Goal: Information Seeking & Learning: Learn about a topic

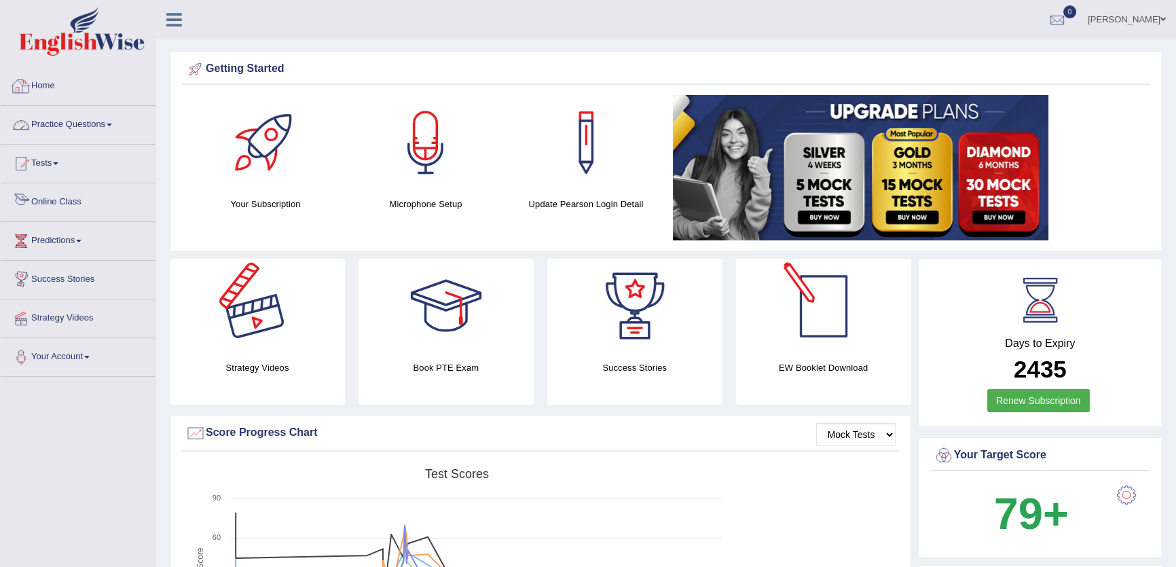
click at [95, 134] on link "Practice Questions" at bounding box center [78, 123] width 155 height 34
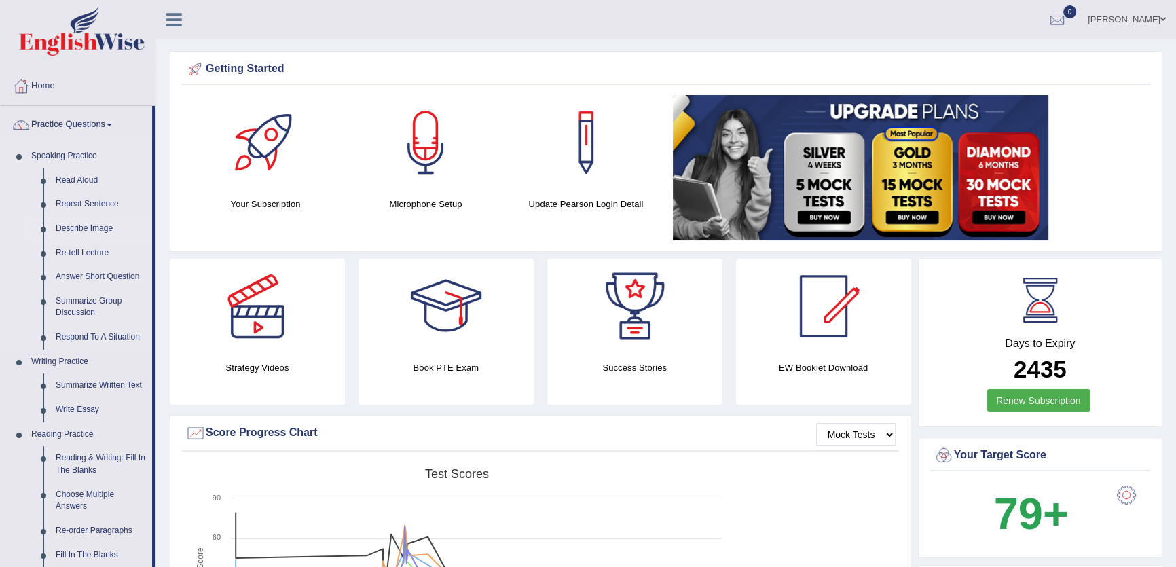
click at [88, 228] on link "Describe Image" at bounding box center [101, 229] width 102 height 24
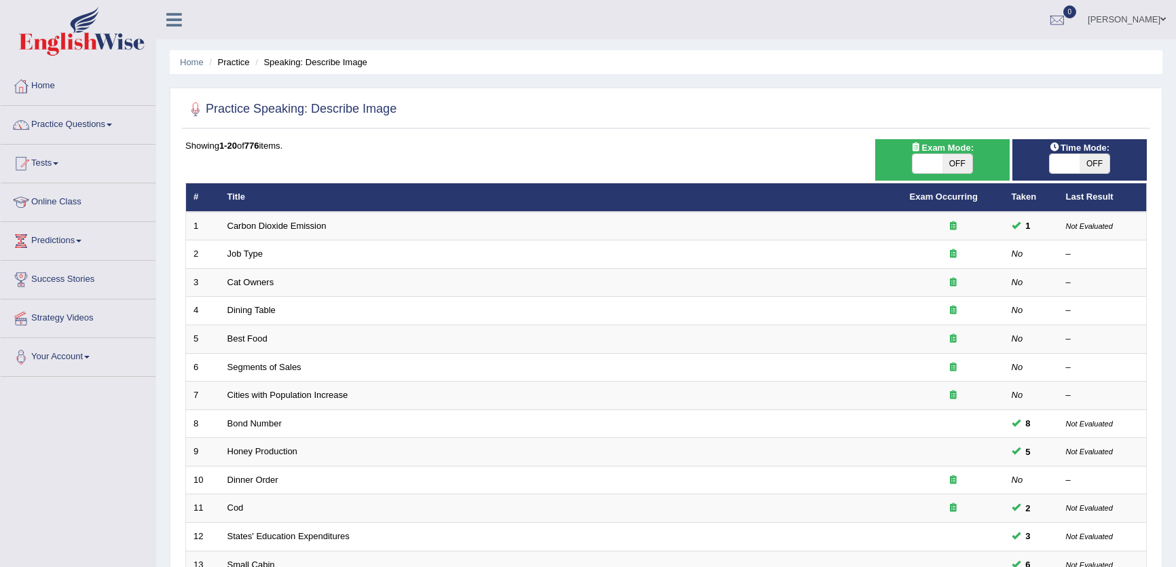
click at [100, 132] on link "Practice Questions" at bounding box center [78, 123] width 155 height 34
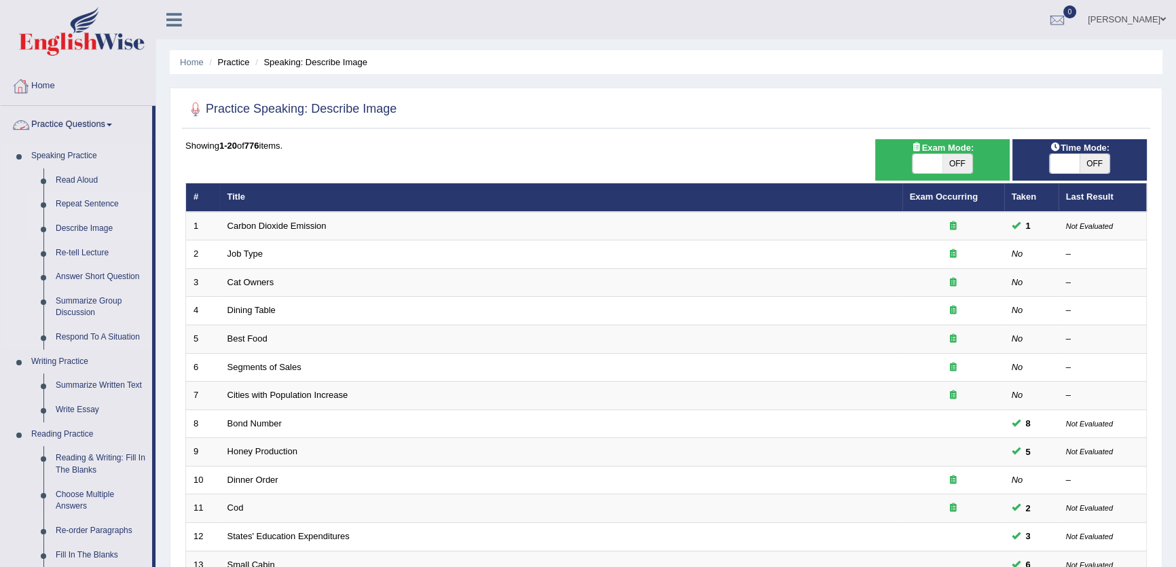
click at [102, 202] on link "Repeat Sentence" at bounding box center [101, 204] width 102 height 24
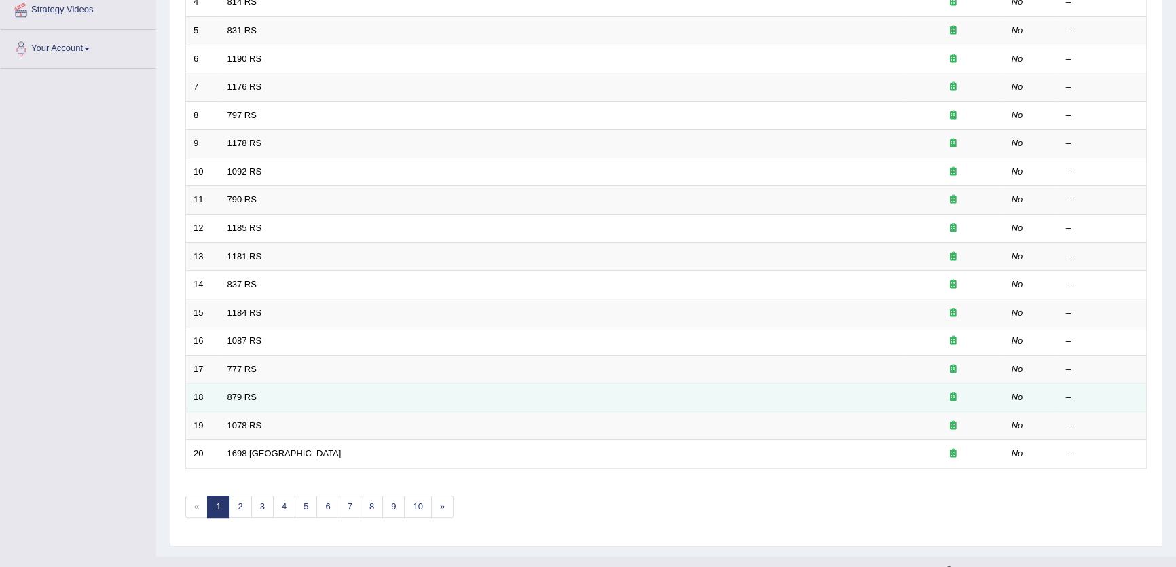
scroll to position [308, 0]
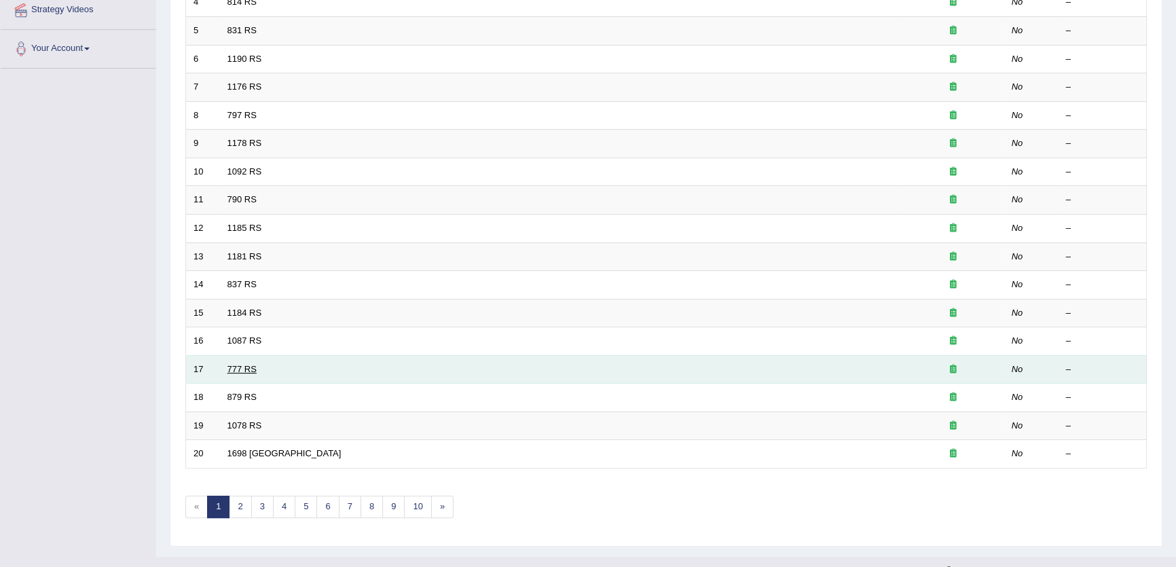
click at [246, 364] on link "777 RS" at bounding box center [241, 369] width 29 height 10
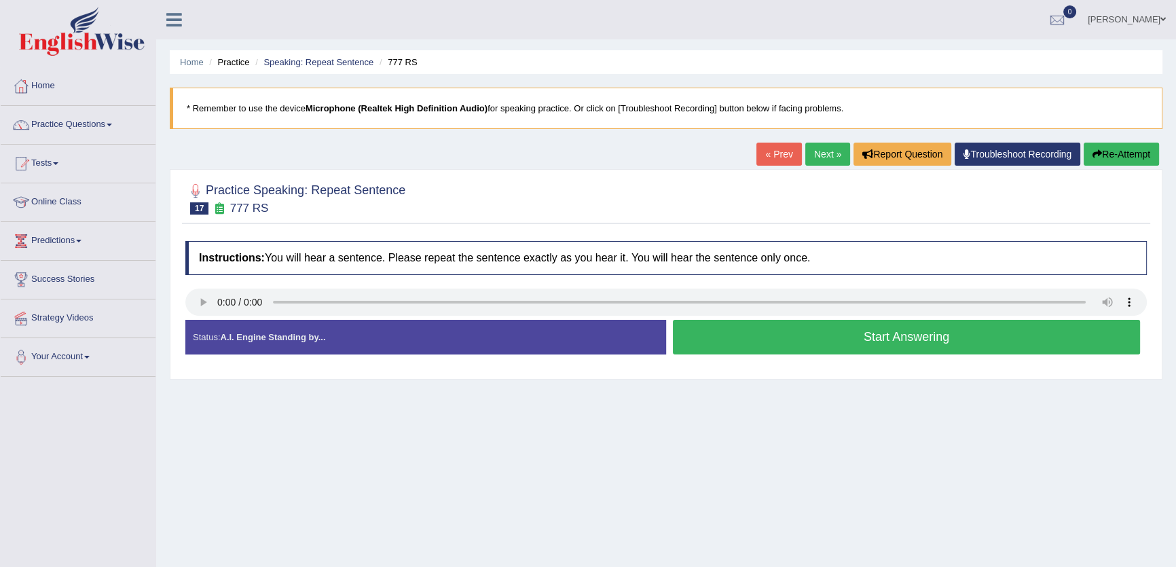
click at [965, 350] on button "Start Answering" at bounding box center [906, 337] width 467 height 35
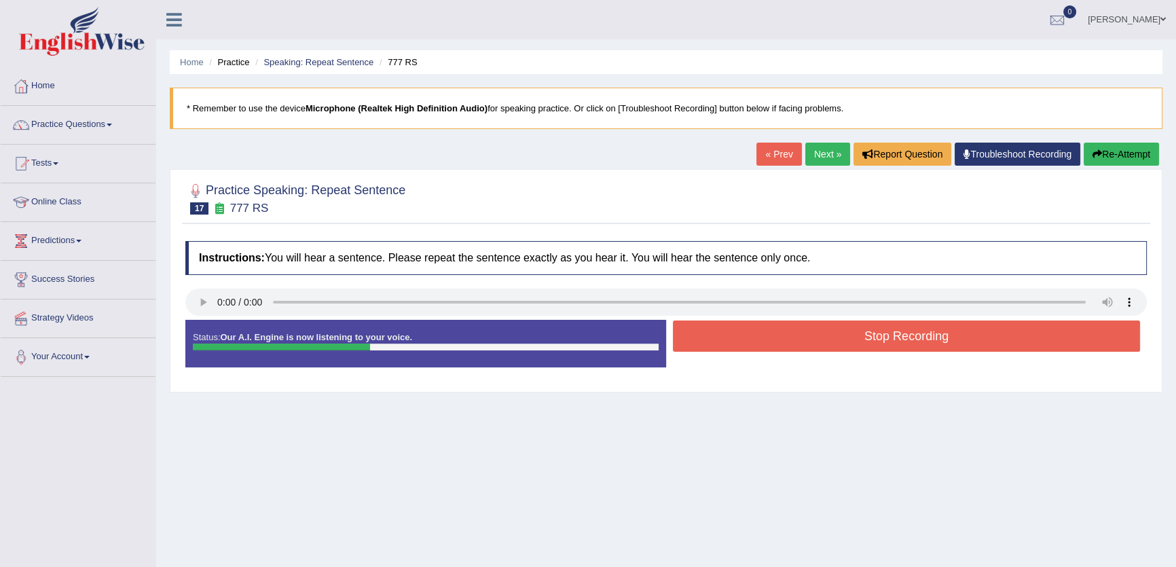
click at [971, 340] on button "Stop Recording" at bounding box center [906, 335] width 467 height 31
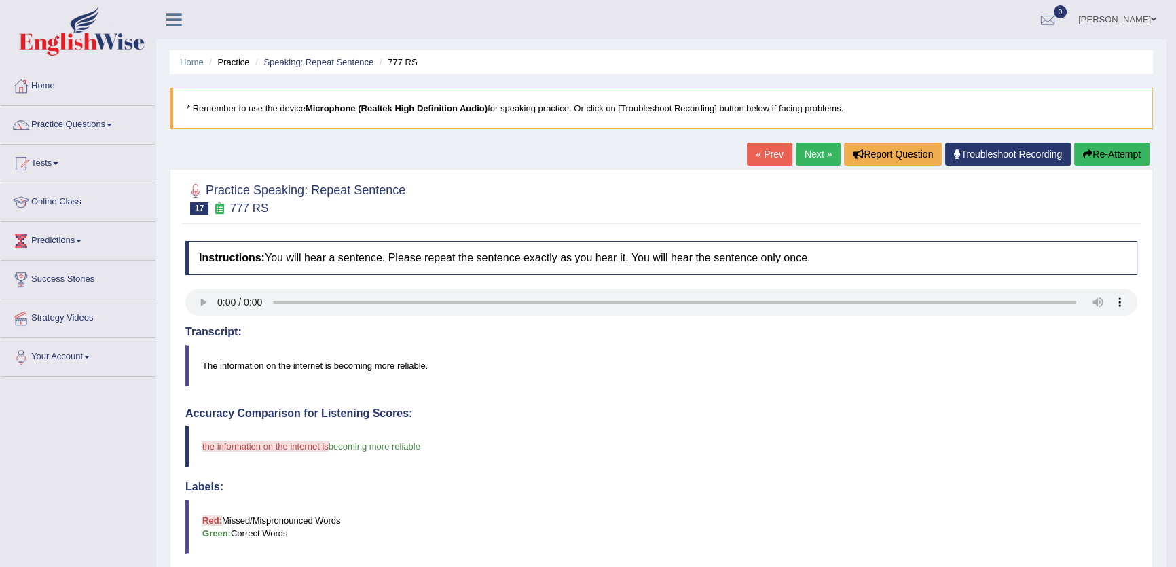
click at [804, 155] on link "Next »" at bounding box center [817, 154] width 45 height 23
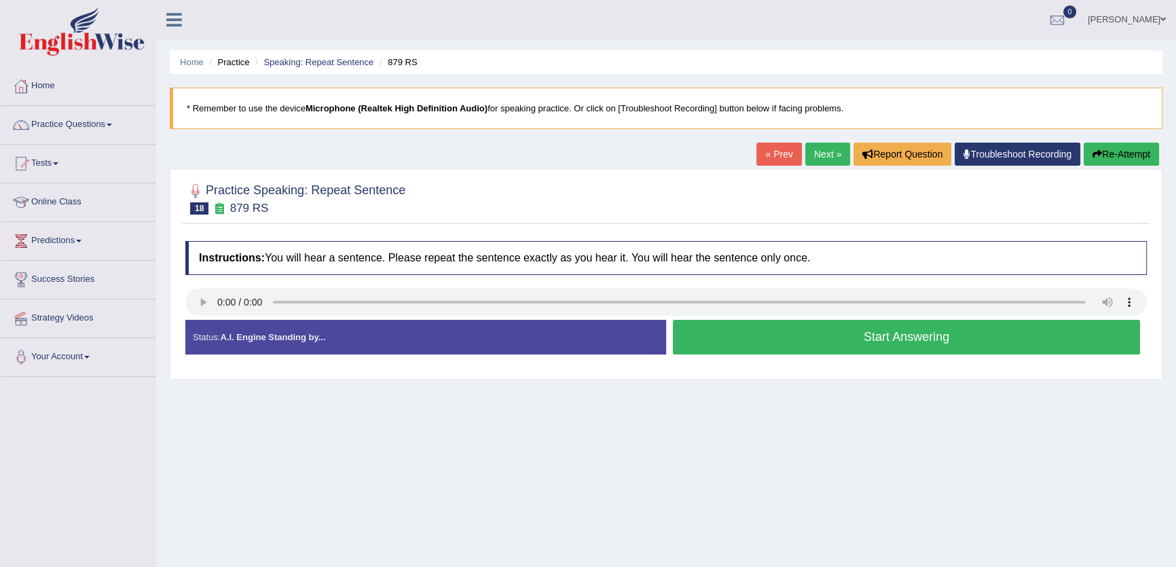
click at [806, 337] on button "Start Answering" at bounding box center [906, 337] width 467 height 35
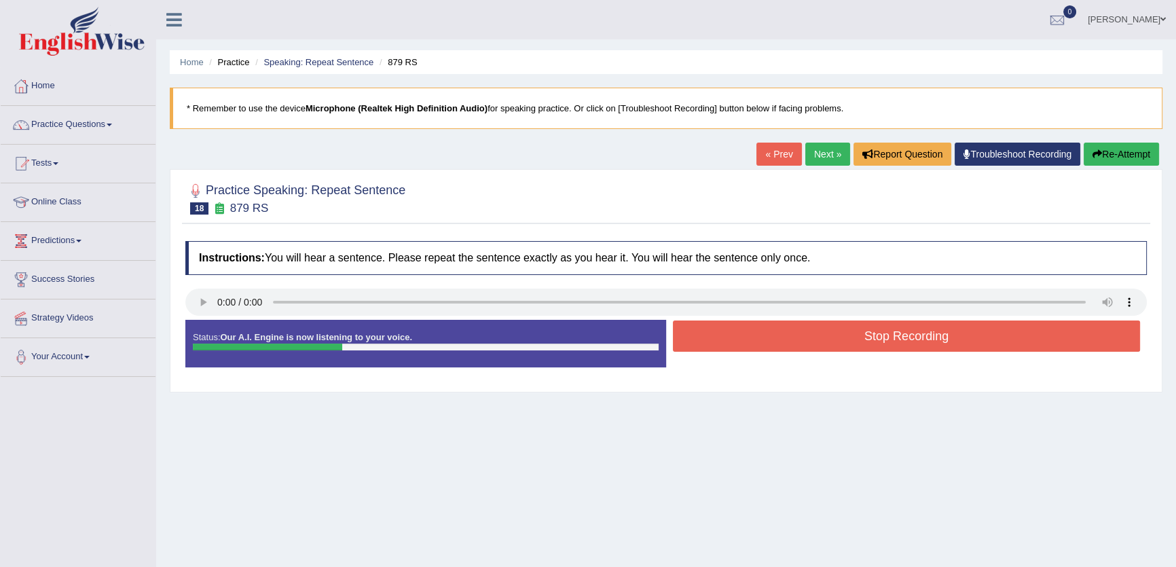
click at [817, 155] on link "Next »" at bounding box center [827, 154] width 45 height 23
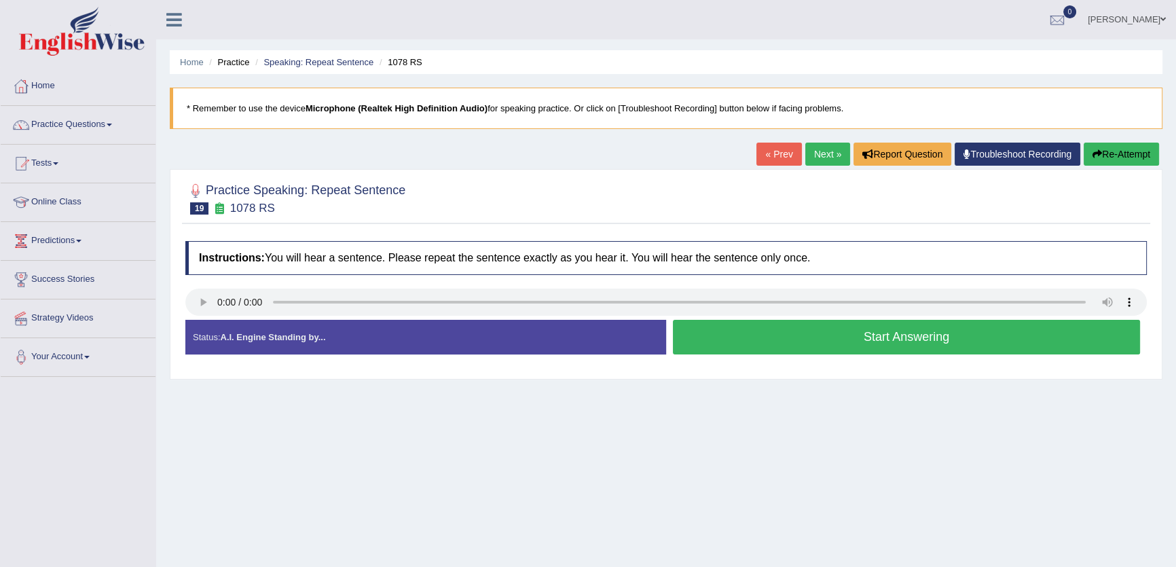
click at [815, 157] on link "Next »" at bounding box center [827, 154] width 45 height 23
click at [753, 338] on button "Start Answering" at bounding box center [906, 337] width 467 height 35
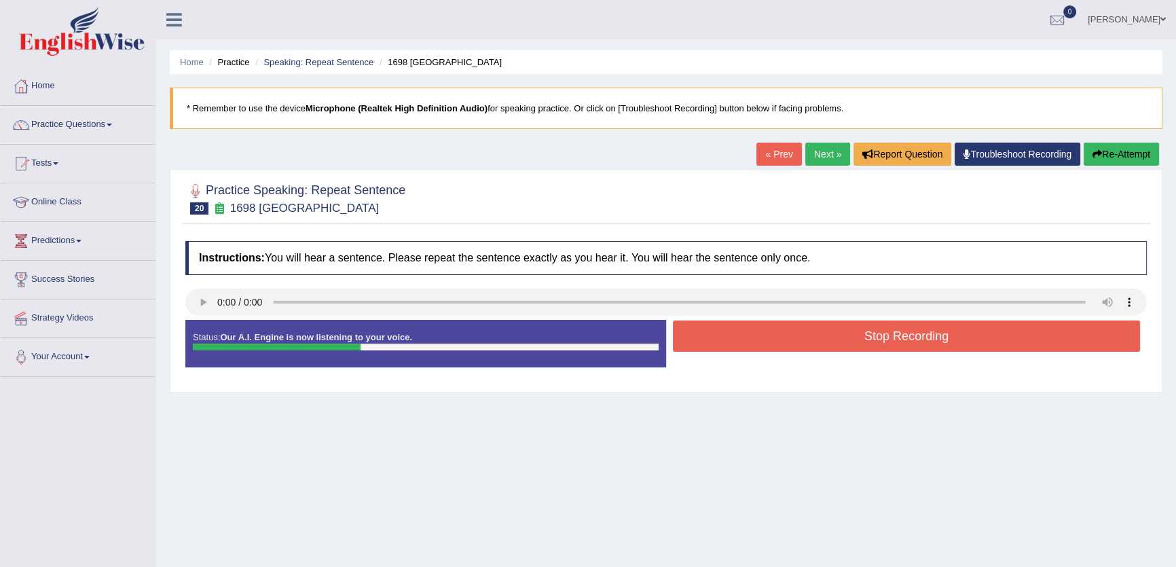
click at [743, 338] on button "Stop Recording" at bounding box center [906, 335] width 467 height 31
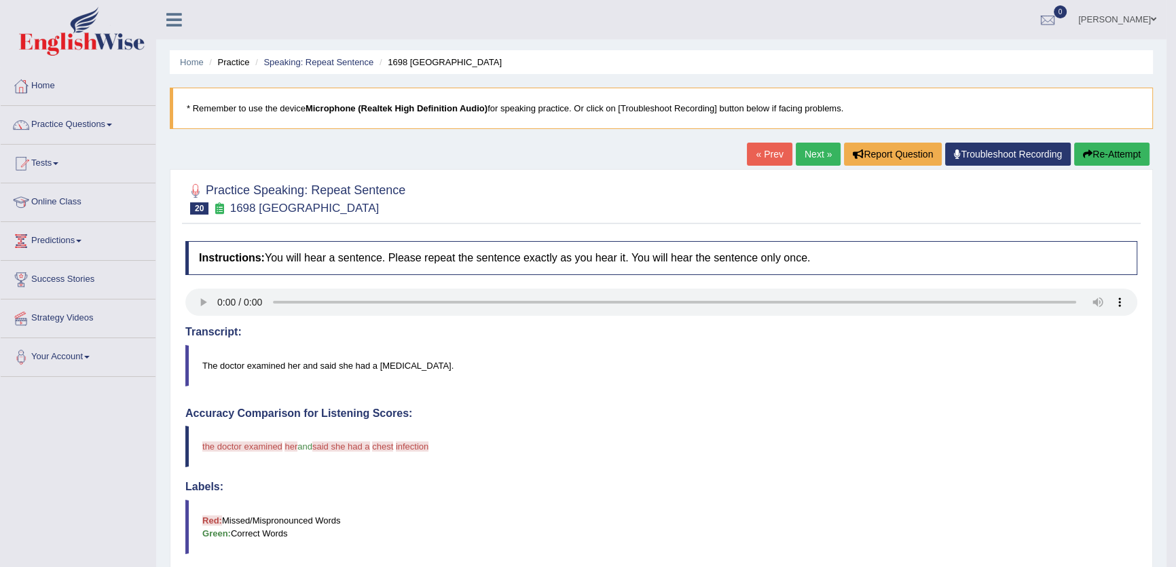
click at [804, 159] on link "Next »" at bounding box center [817, 154] width 45 height 23
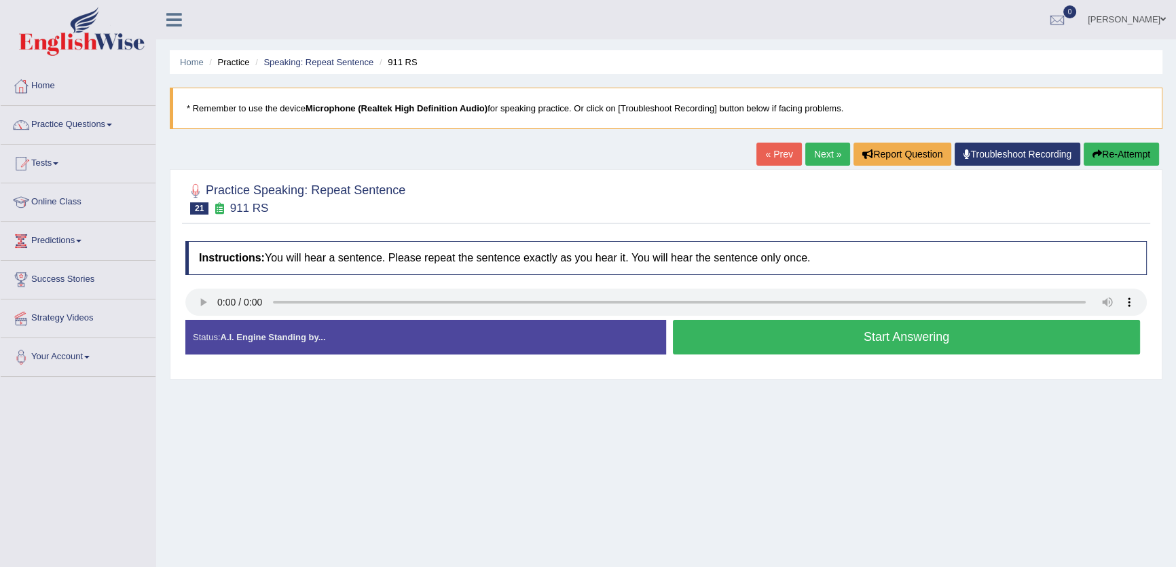
click at [822, 153] on link "Next »" at bounding box center [827, 154] width 45 height 23
click at [814, 340] on button "Start Answering" at bounding box center [906, 337] width 467 height 35
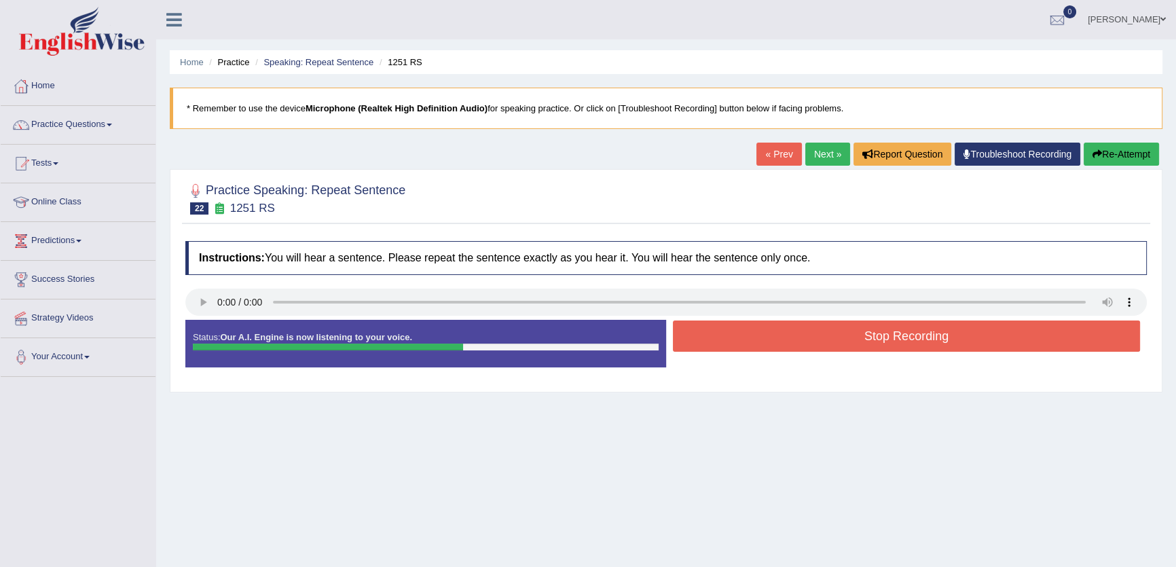
click at [828, 147] on link "Next »" at bounding box center [827, 154] width 45 height 23
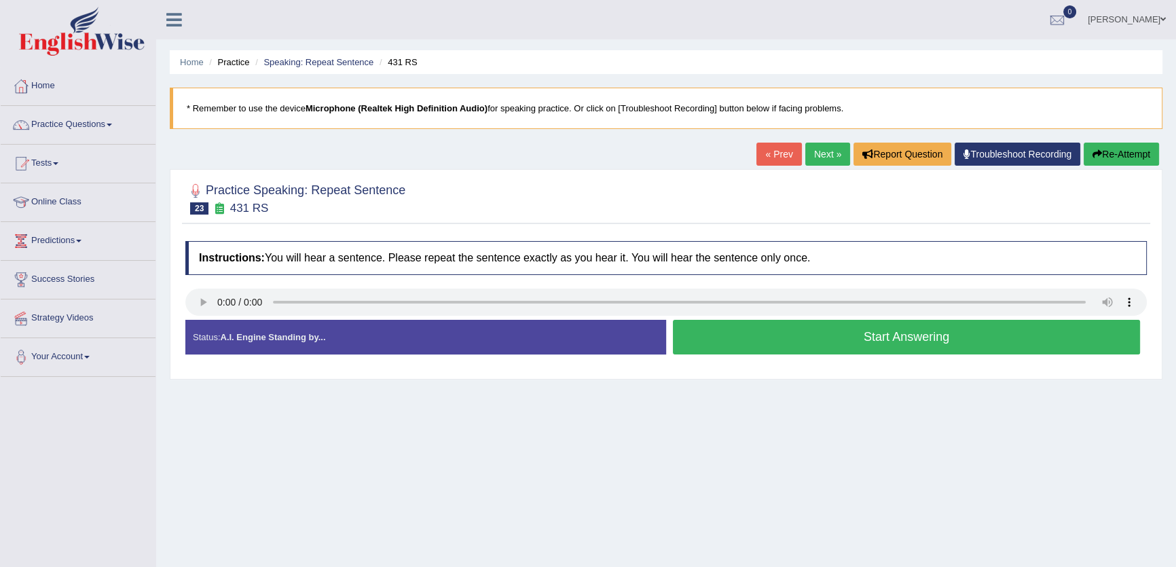
click at [696, 322] on button "Start Answering" at bounding box center [906, 337] width 467 height 35
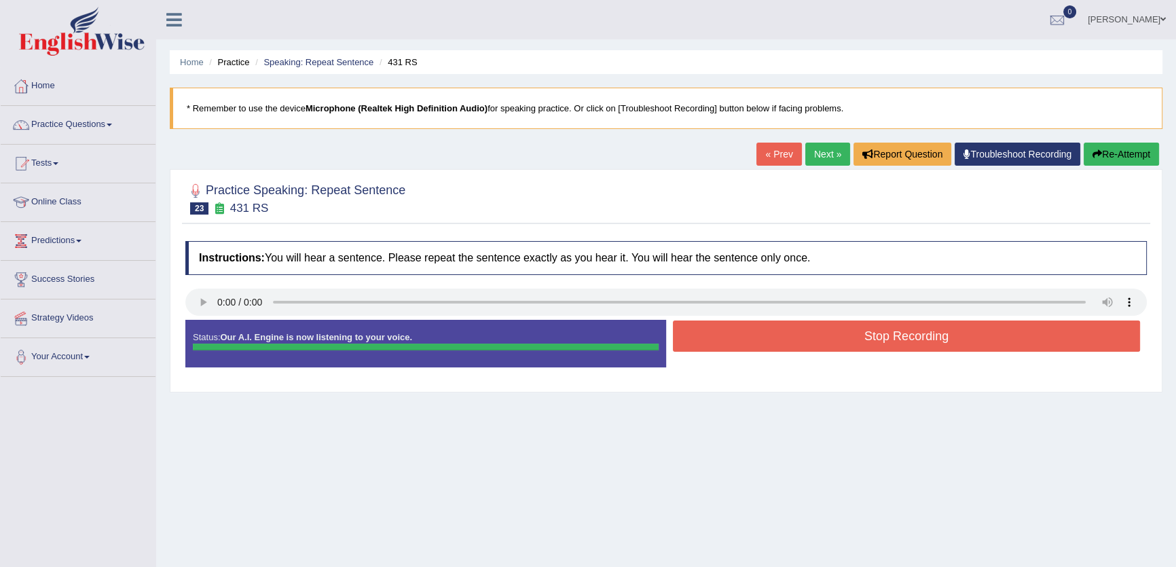
click at [814, 155] on link "Next »" at bounding box center [827, 154] width 45 height 23
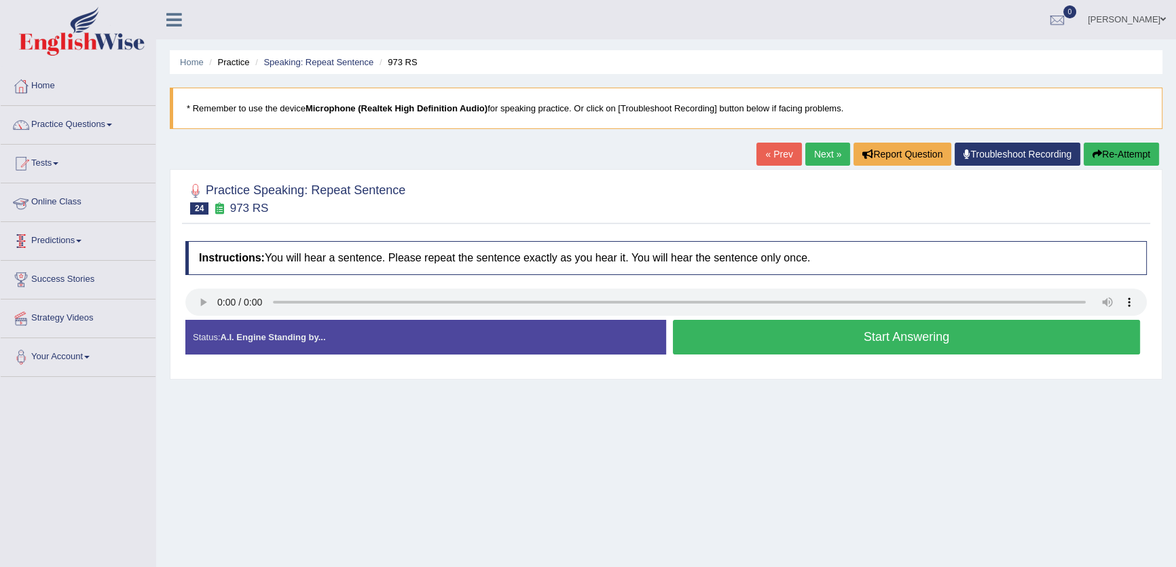
click at [791, 154] on link "« Prev" at bounding box center [778, 154] width 45 height 23
click at [819, 154] on link "Next »" at bounding box center [827, 154] width 45 height 23
click at [779, 320] on button "Start Answering" at bounding box center [906, 337] width 467 height 35
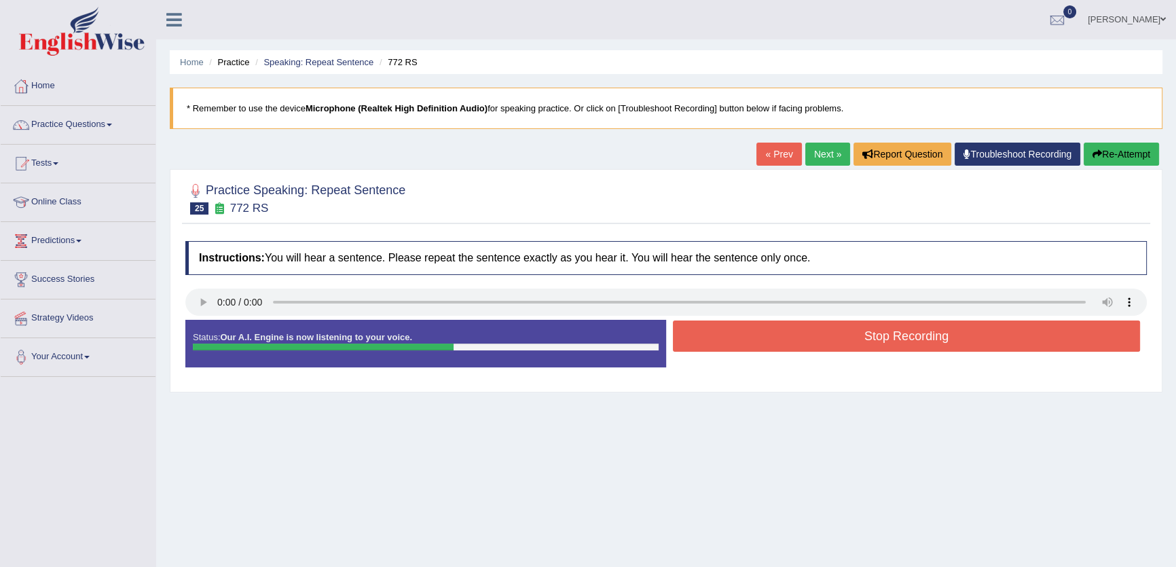
click at [767, 331] on button "Stop Recording" at bounding box center [906, 335] width 467 height 31
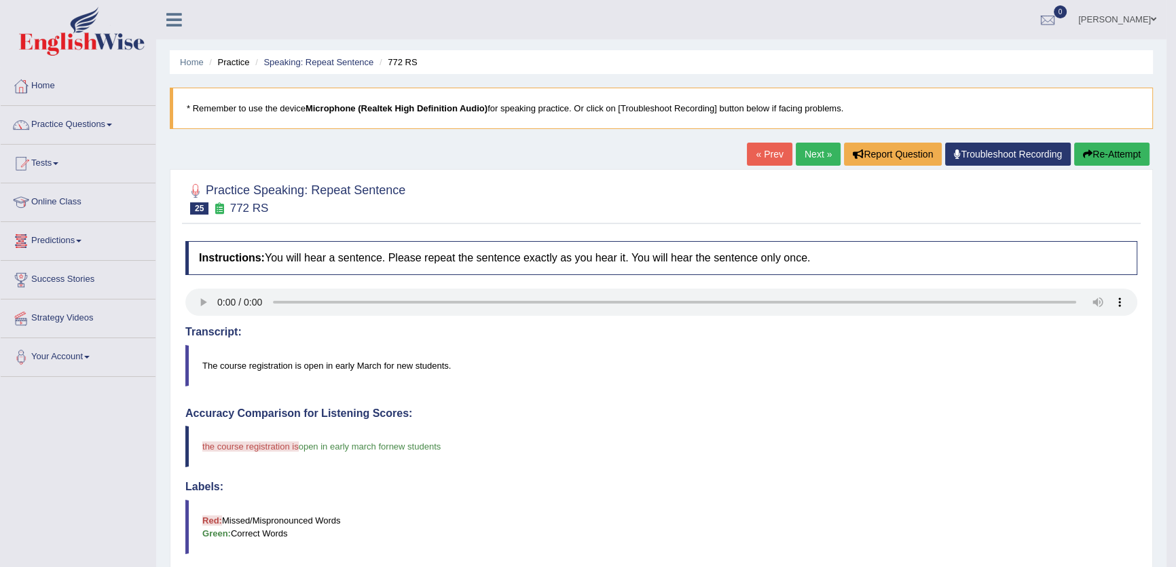
click at [810, 153] on link "Next »" at bounding box center [817, 154] width 45 height 23
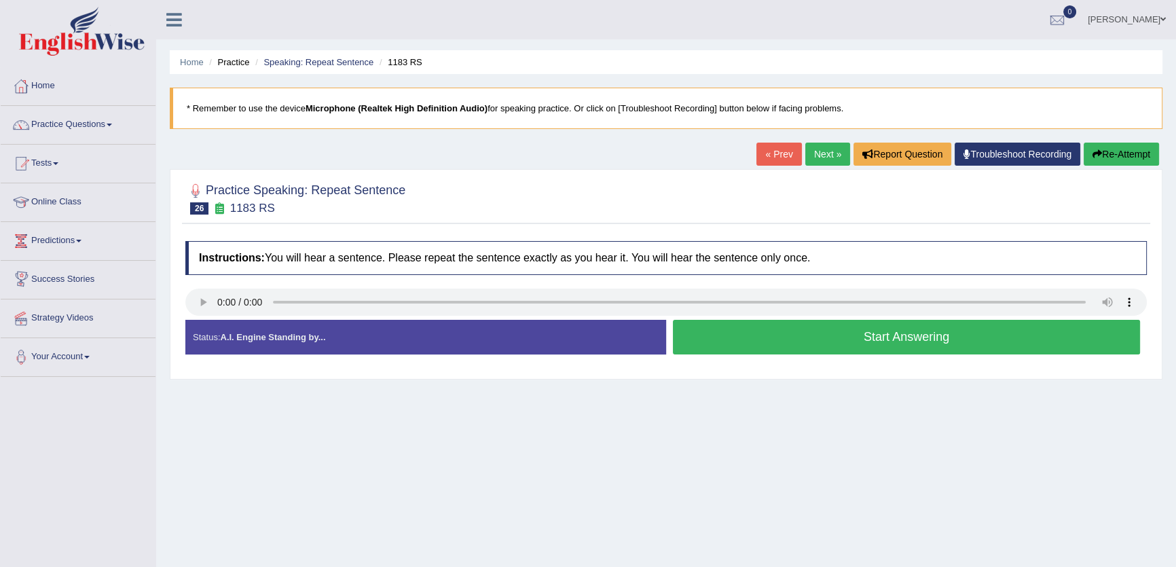
click at [828, 156] on link "Next »" at bounding box center [827, 154] width 45 height 23
drag, startPoint x: 0, startPoint y: 0, endPoint x: 828, endPoint y: 156, distance: 842.6
click at [828, 156] on link "Next »" at bounding box center [827, 154] width 45 height 23
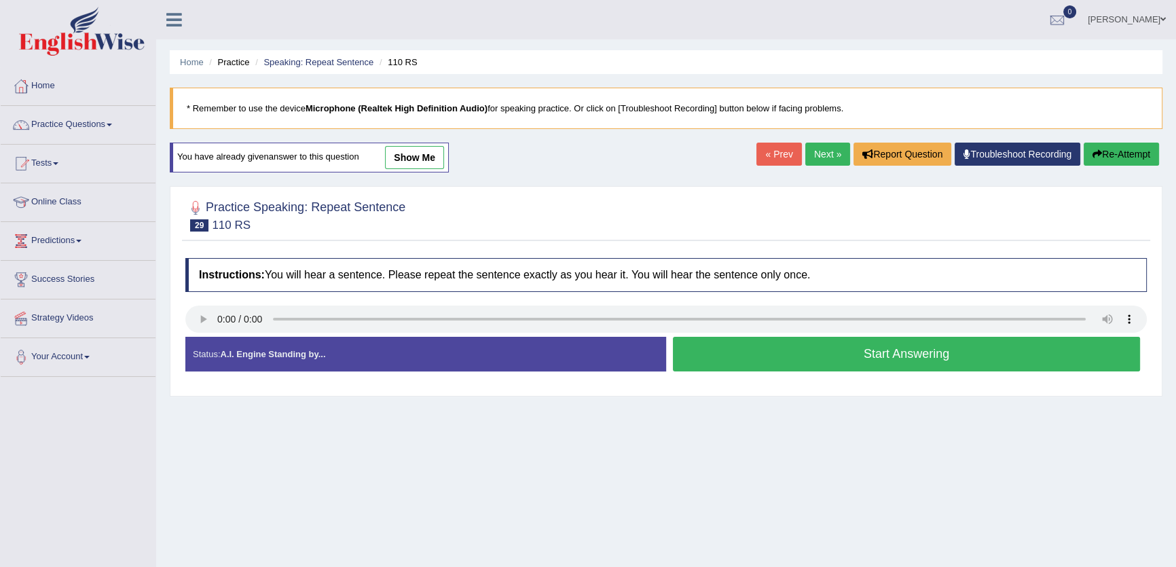
click at [828, 156] on link "Next »" at bounding box center [827, 154] width 45 height 23
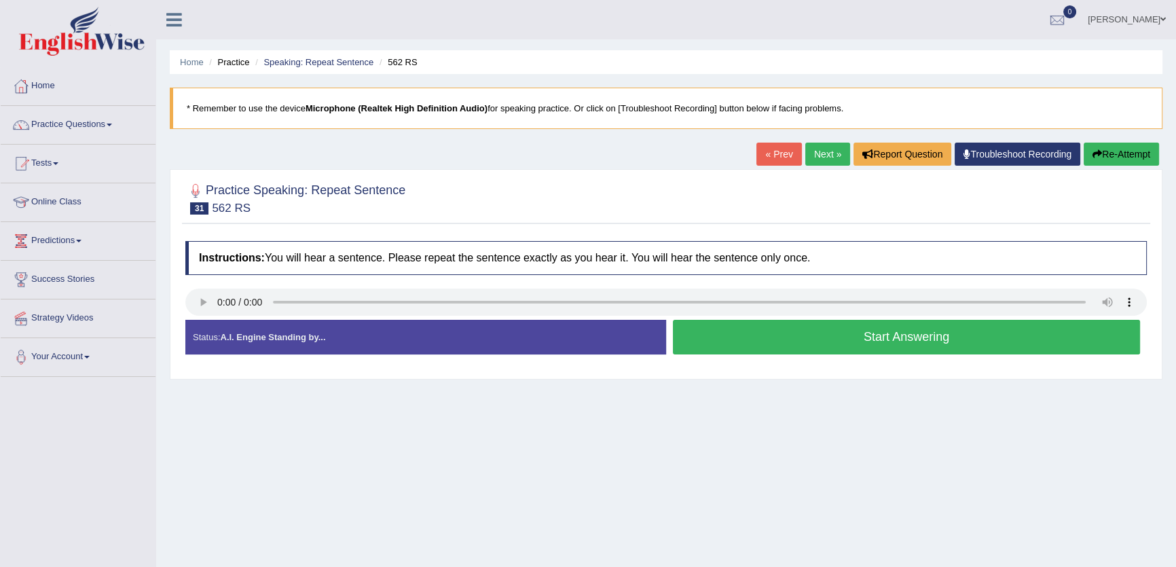
click at [733, 333] on button "Start Answering" at bounding box center [906, 337] width 467 height 35
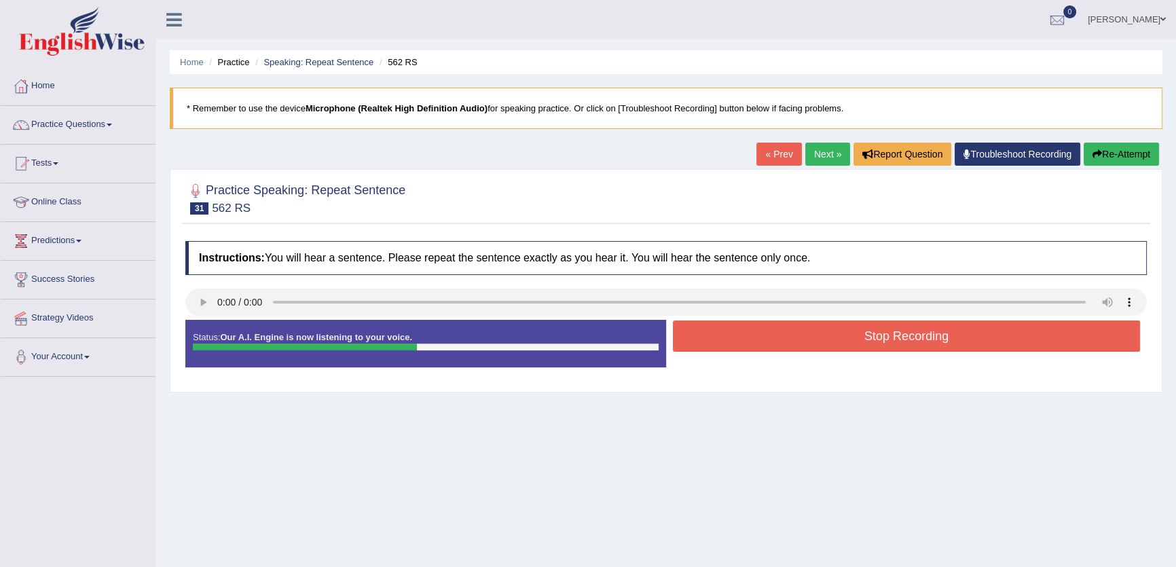
click at [812, 152] on link "Next »" at bounding box center [827, 154] width 45 height 23
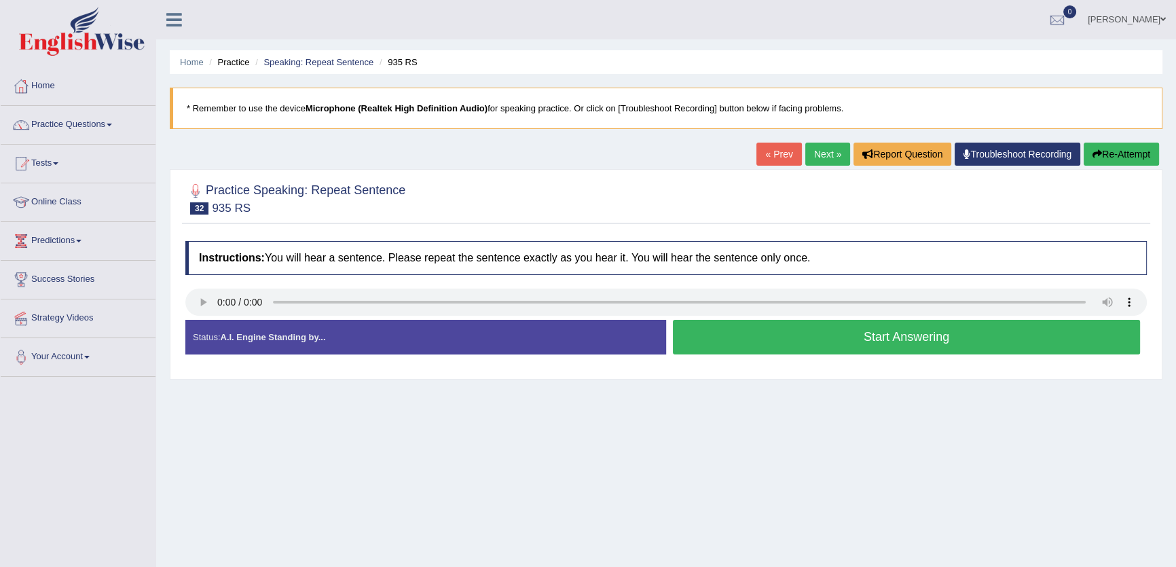
click at [706, 332] on button "Start Answering" at bounding box center [906, 337] width 467 height 35
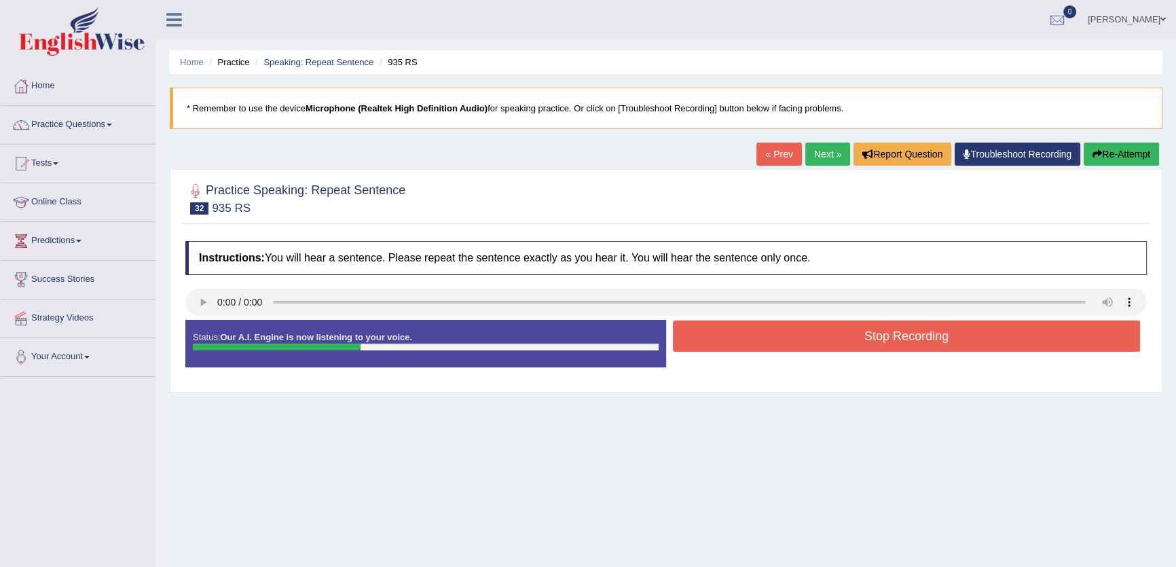
click at [706, 332] on button "Stop Recording" at bounding box center [906, 335] width 467 height 31
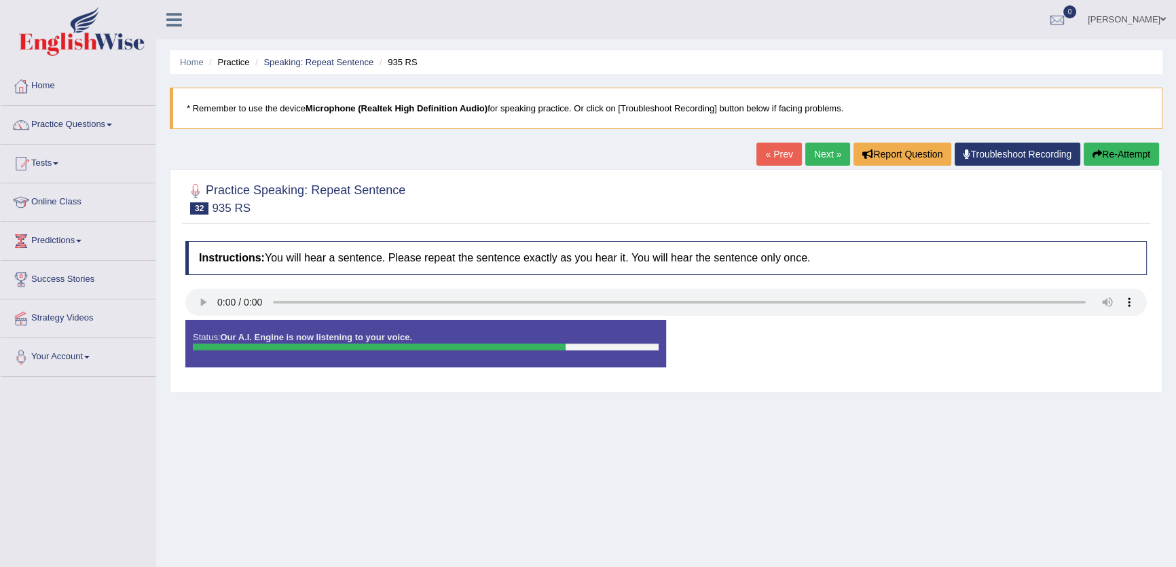
click at [831, 155] on link "Next »" at bounding box center [827, 154] width 45 height 23
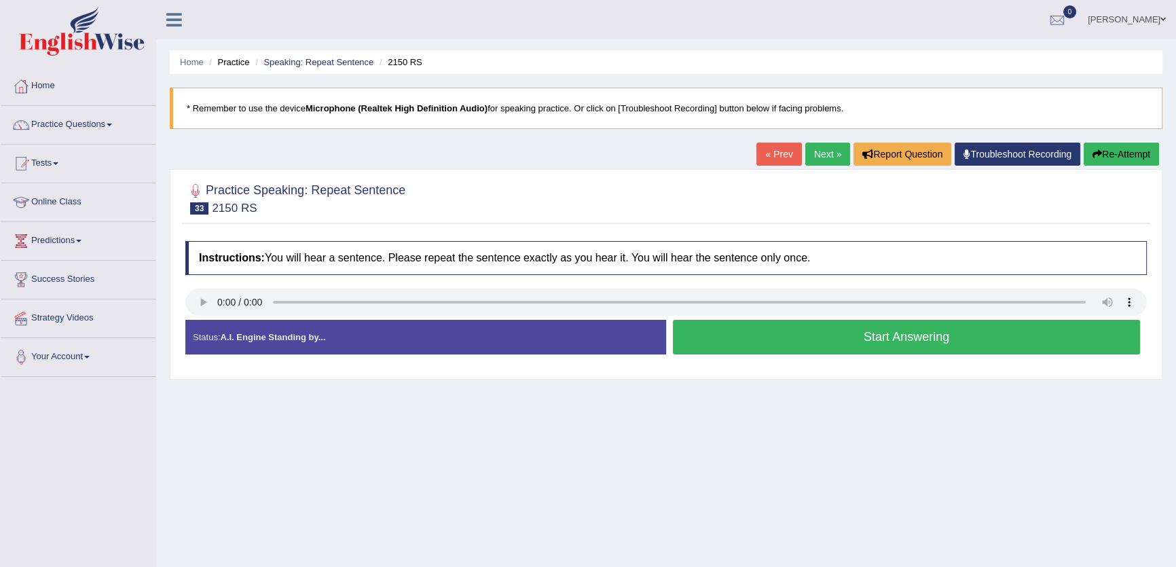
click at [724, 340] on button "Start Answering" at bounding box center [906, 337] width 467 height 35
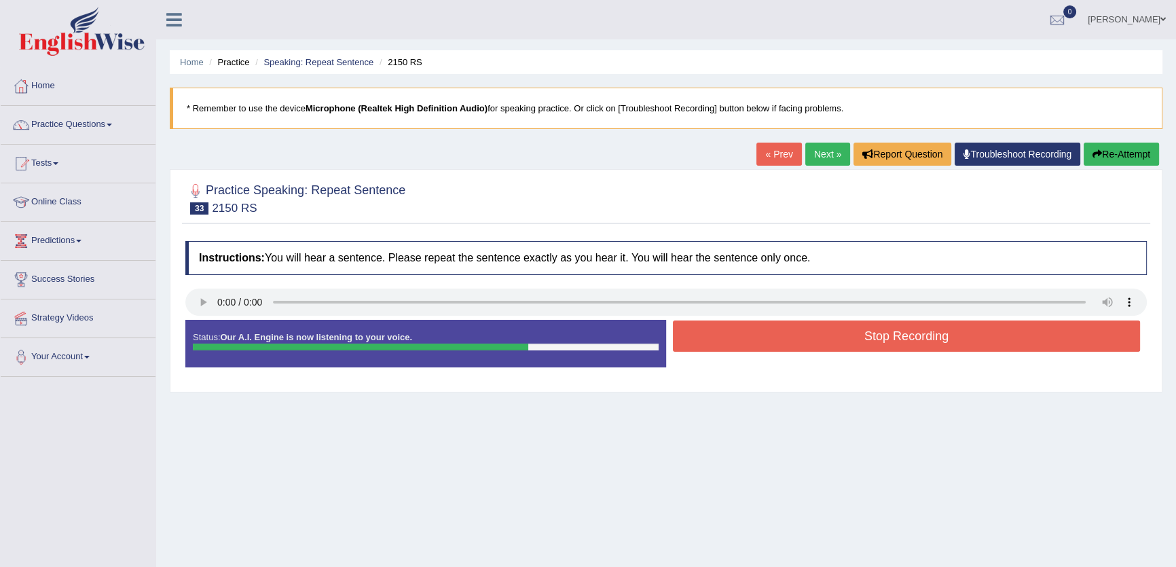
click at [809, 155] on link "Next »" at bounding box center [827, 154] width 45 height 23
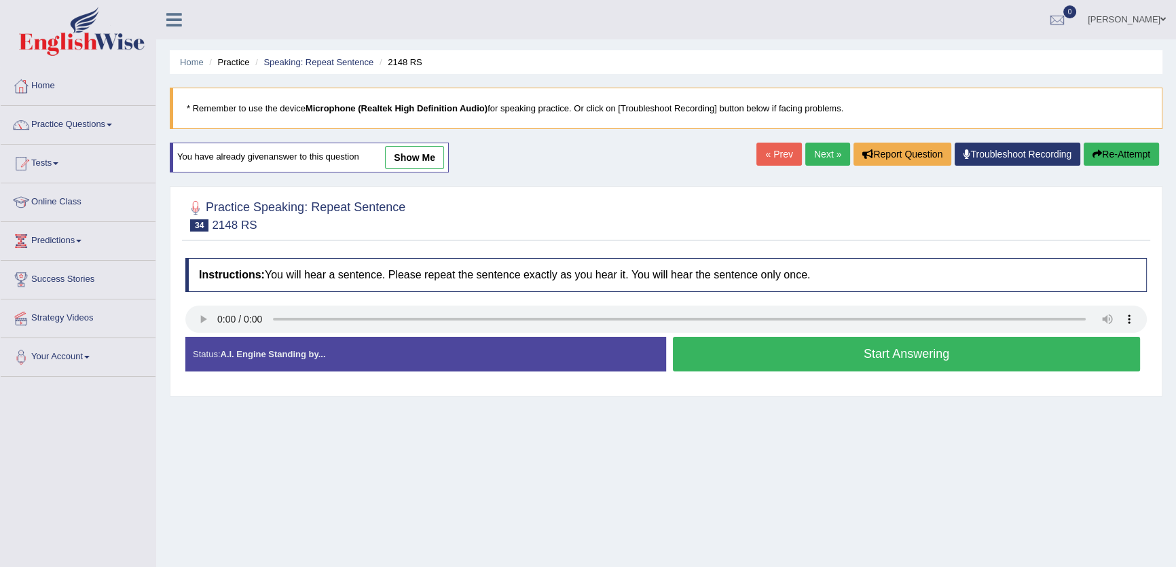
click at [822, 149] on link "Next »" at bounding box center [827, 154] width 45 height 23
click at [802, 343] on button "Start Answering" at bounding box center [906, 354] width 467 height 35
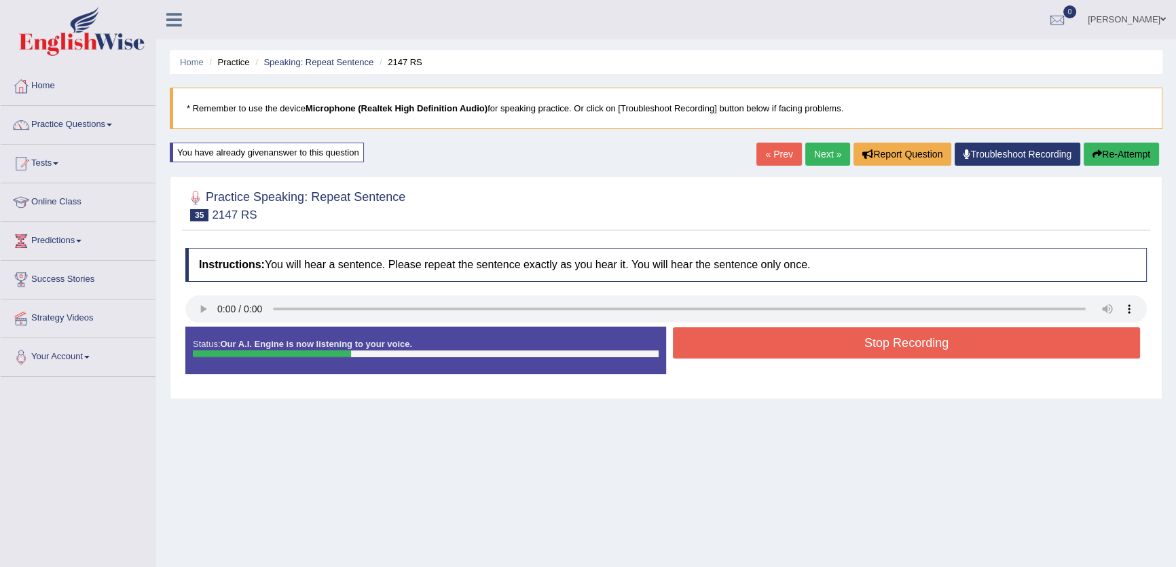
click at [802, 343] on button "Stop Recording" at bounding box center [906, 342] width 467 height 31
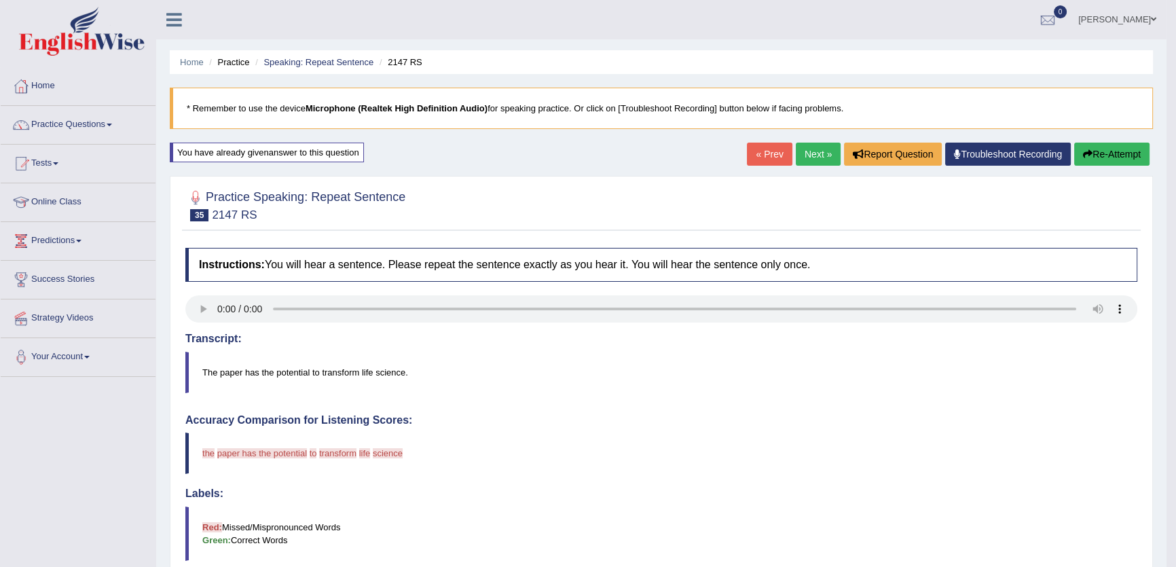
click at [804, 150] on link "Next »" at bounding box center [817, 154] width 45 height 23
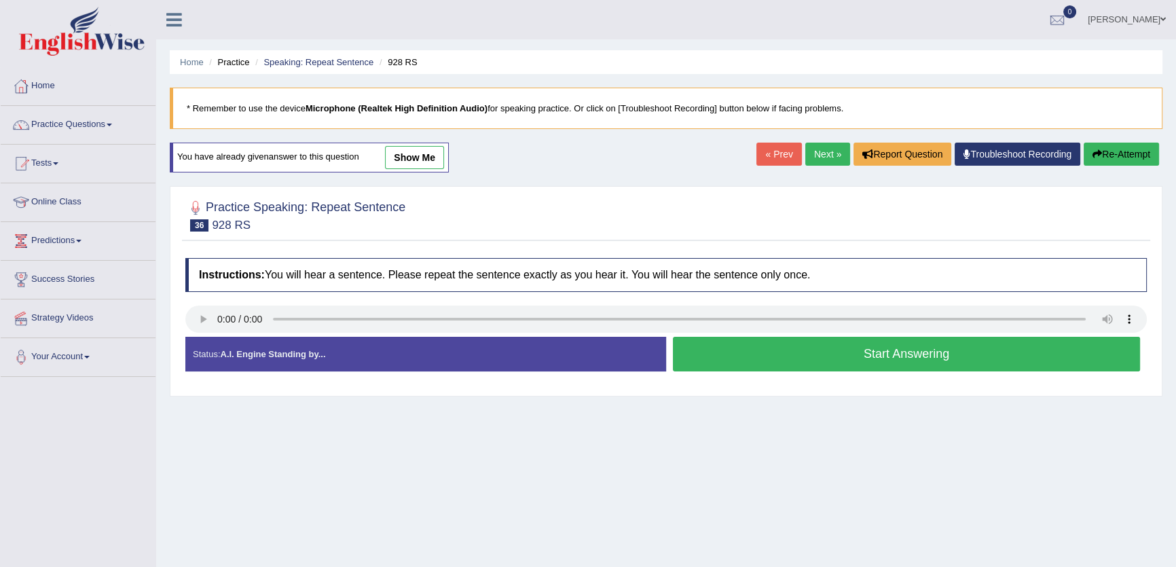
click at [805, 150] on link "Next »" at bounding box center [827, 154] width 45 height 23
click at [836, 153] on link "Next »" at bounding box center [827, 154] width 45 height 23
click at [726, 341] on button "Start Answering" at bounding box center [906, 354] width 467 height 35
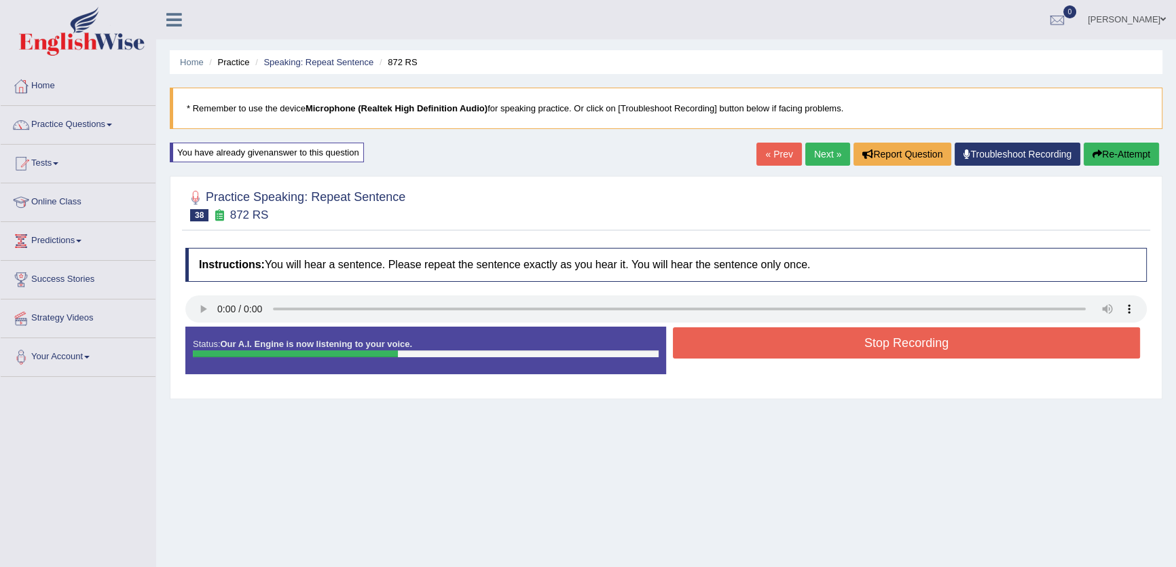
click at [726, 341] on button "Stop Recording" at bounding box center [906, 342] width 467 height 31
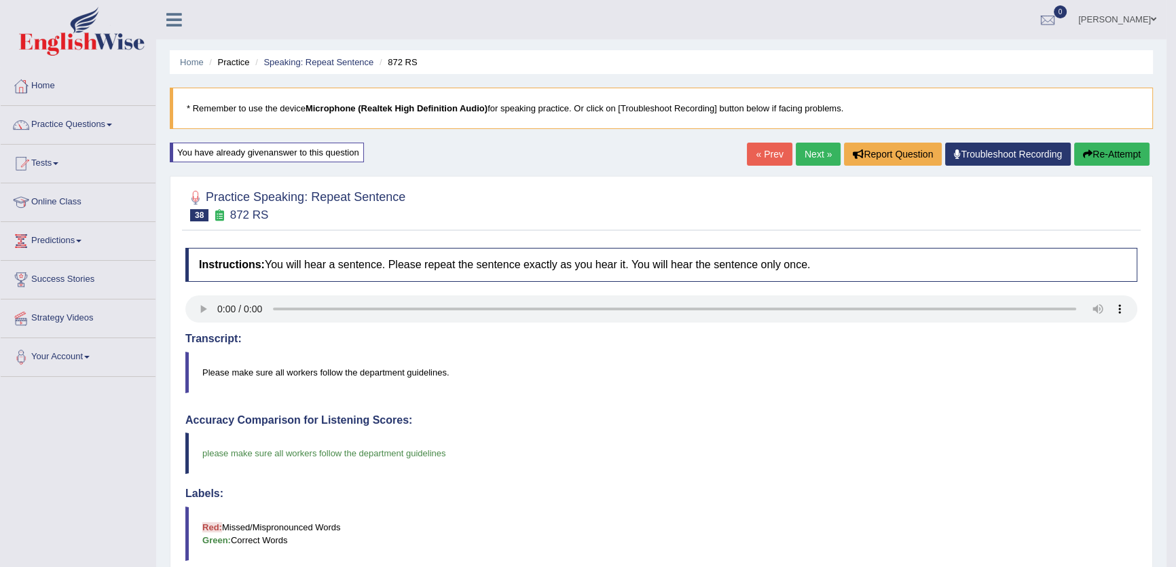
click at [805, 155] on link "Next »" at bounding box center [817, 154] width 45 height 23
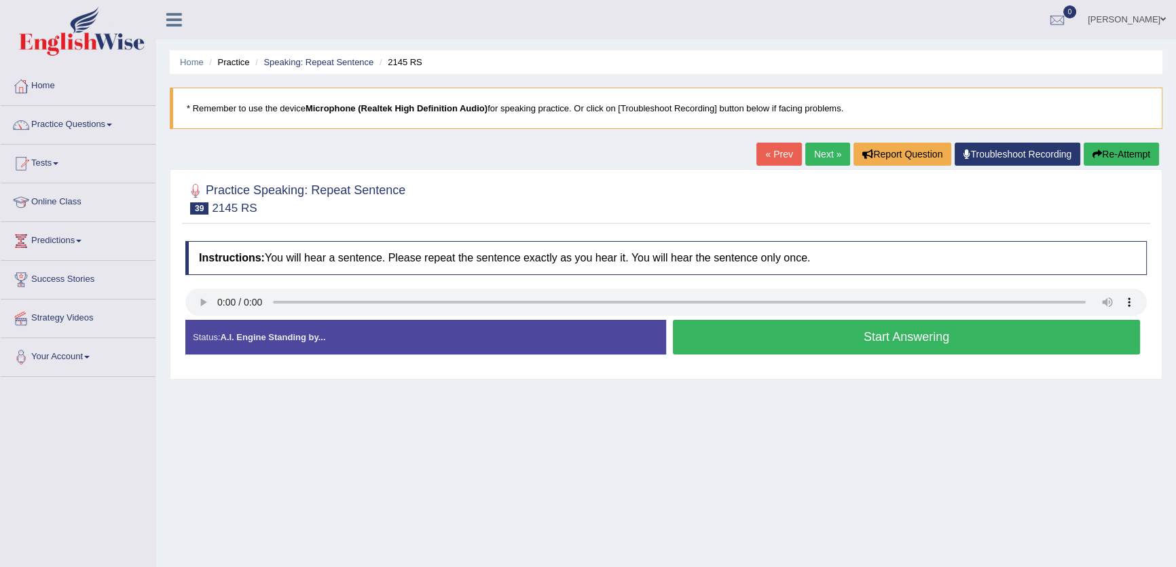
click at [814, 152] on link "Next »" at bounding box center [827, 154] width 45 height 23
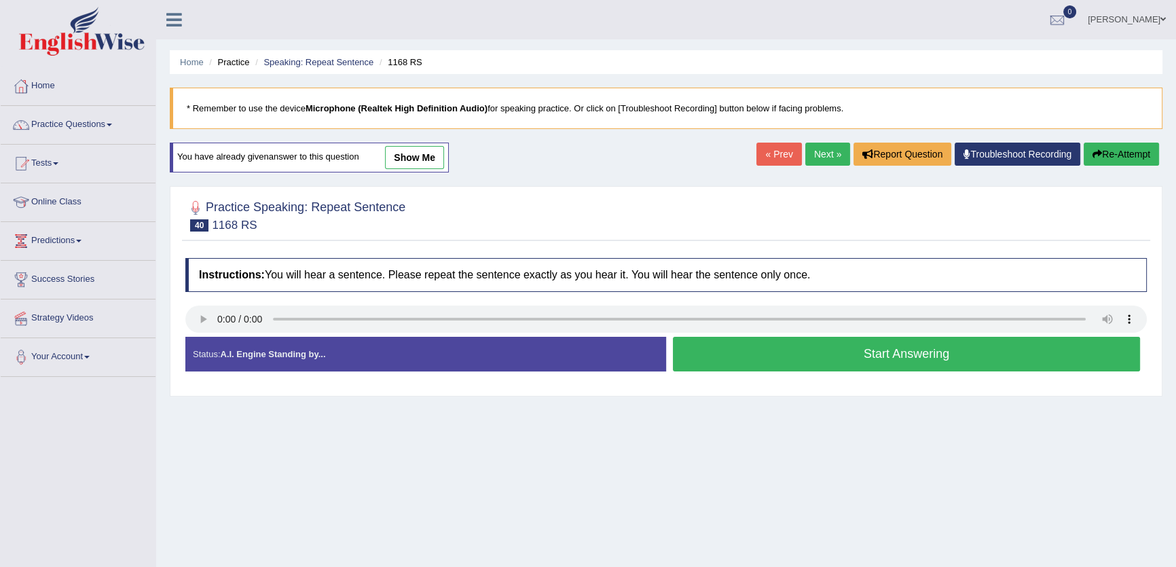
click at [422, 157] on link "show me" at bounding box center [414, 157] width 59 height 23
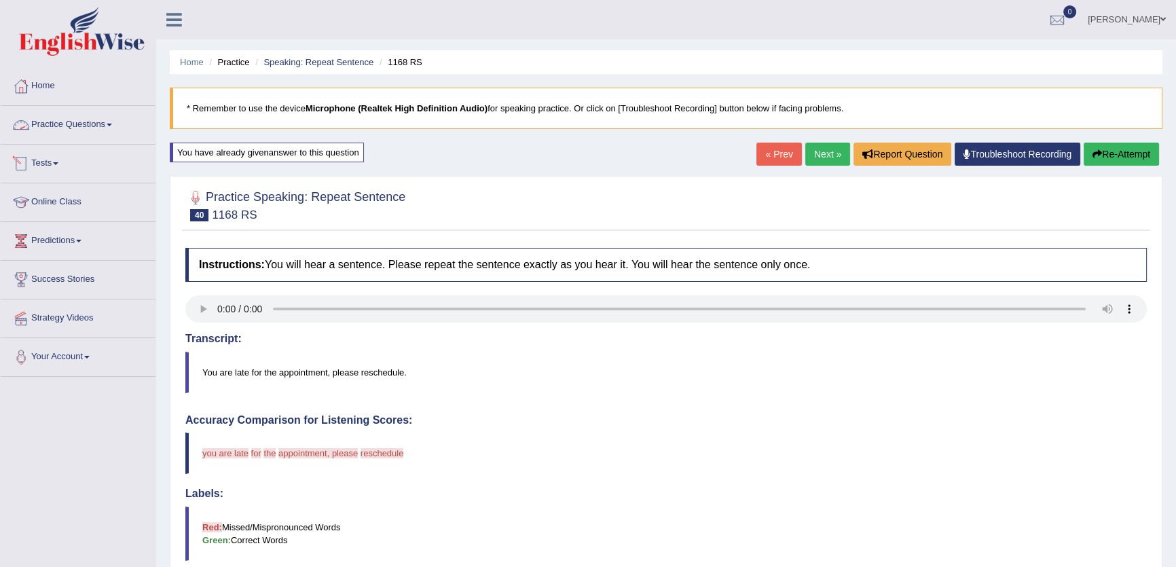
click at [75, 134] on link "Practice Questions" at bounding box center [78, 123] width 155 height 34
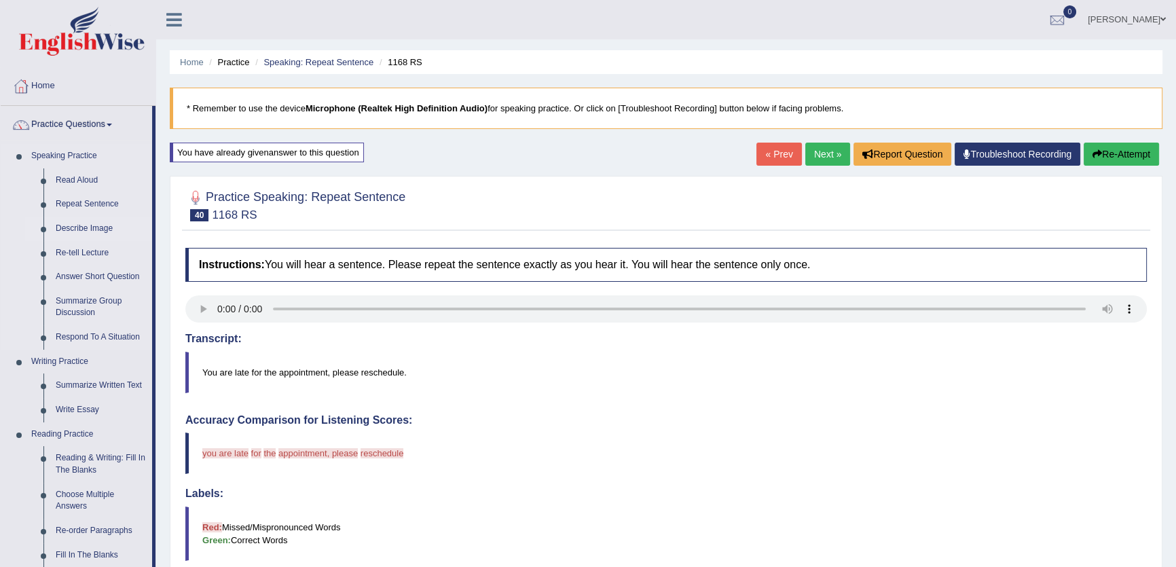
scroll to position [61, 0]
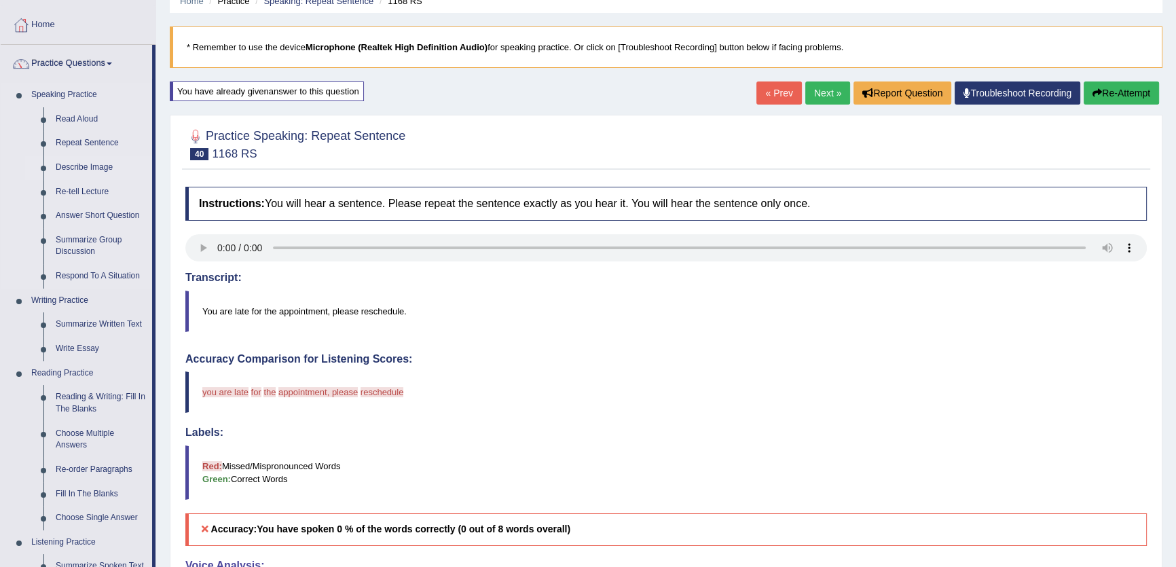
click at [94, 169] on link "Describe Image" at bounding box center [101, 167] width 102 height 24
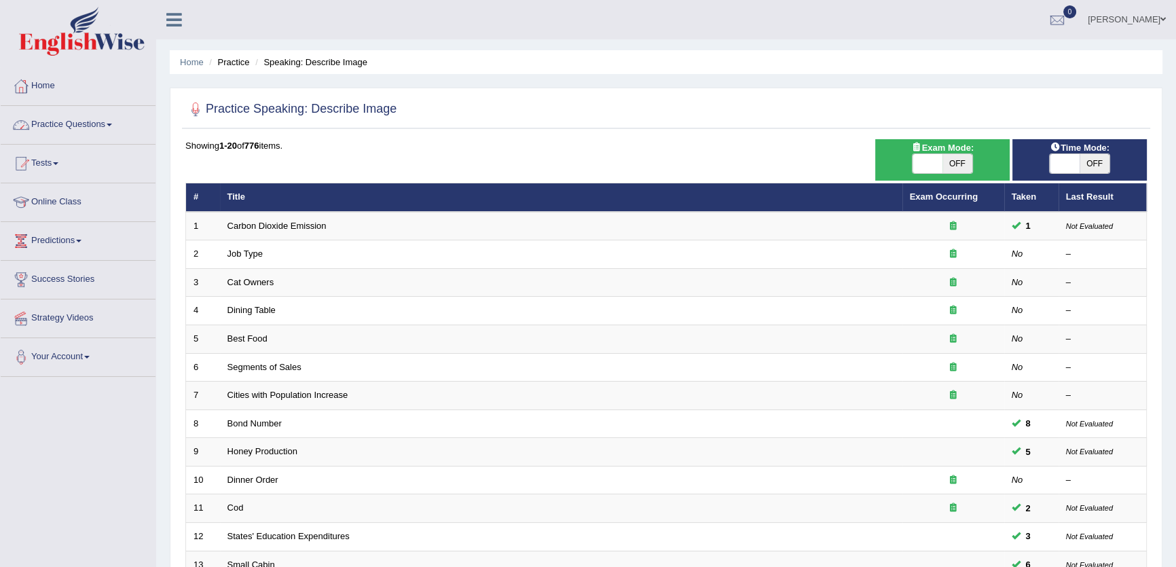
scroll to position [123, 0]
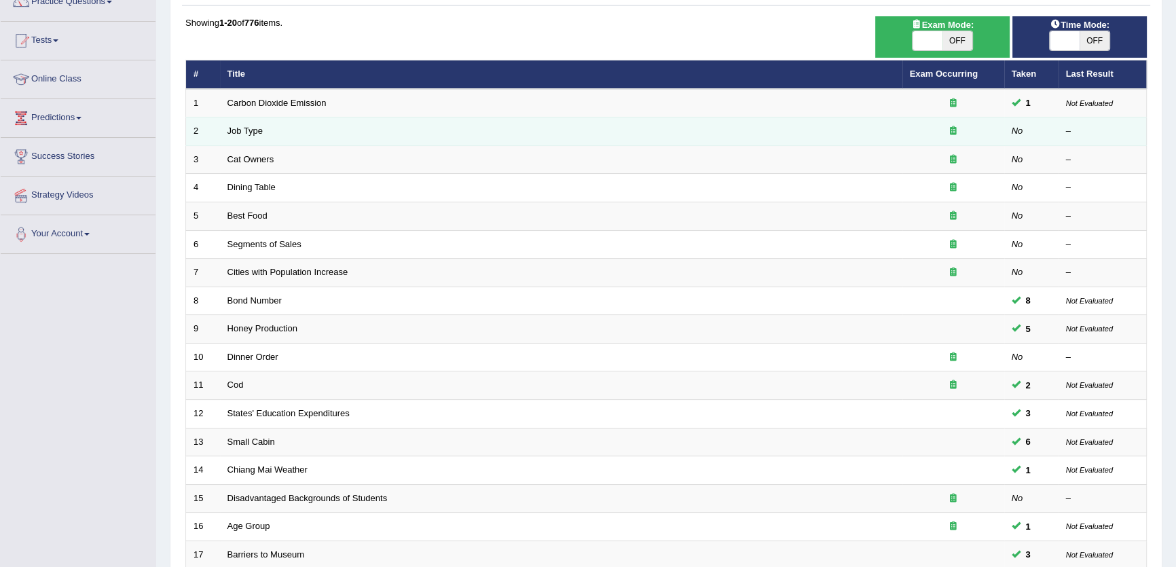
click at [245, 136] on td "Job Type" at bounding box center [561, 131] width 682 height 29
click at [253, 126] on link "Job Type" at bounding box center [245, 131] width 36 height 10
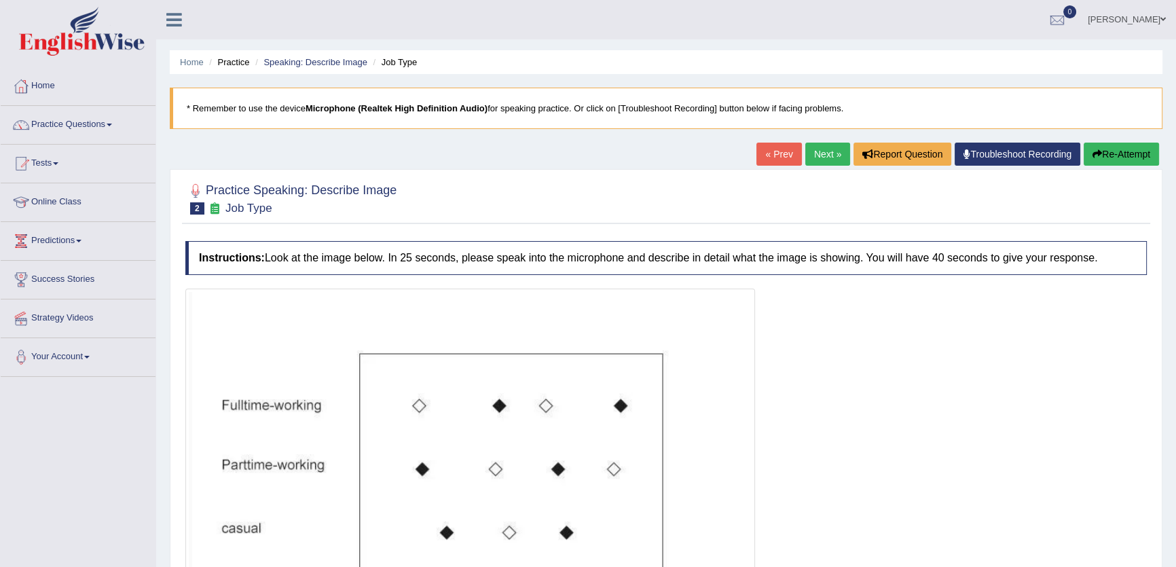
click at [822, 155] on link "Next »" at bounding box center [827, 154] width 45 height 23
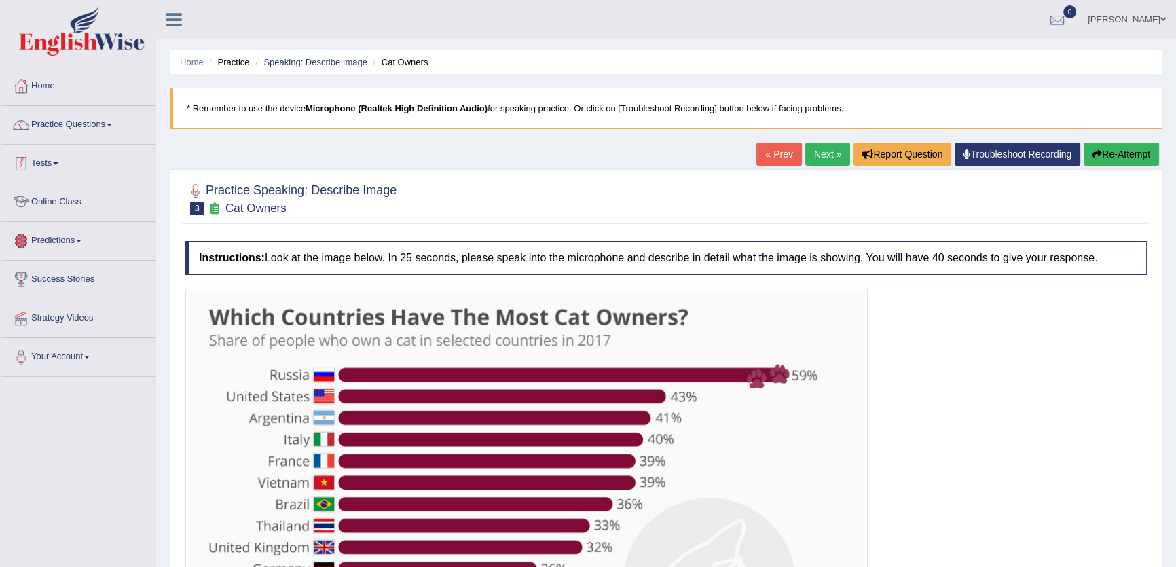
click at [48, 183] on link "Online Class" at bounding box center [78, 200] width 155 height 34
click at [55, 170] on link "Tests" at bounding box center [78, 162] width 155 height 34
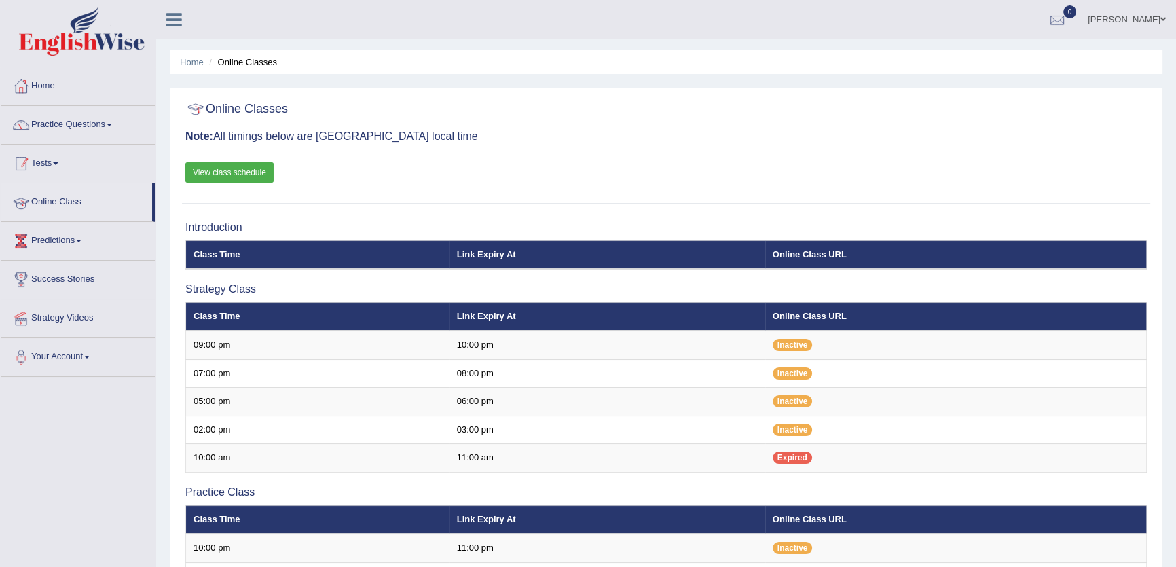
click at [59, 145] on link "Tests" at bounding box center [78, 162] width 155 height 34
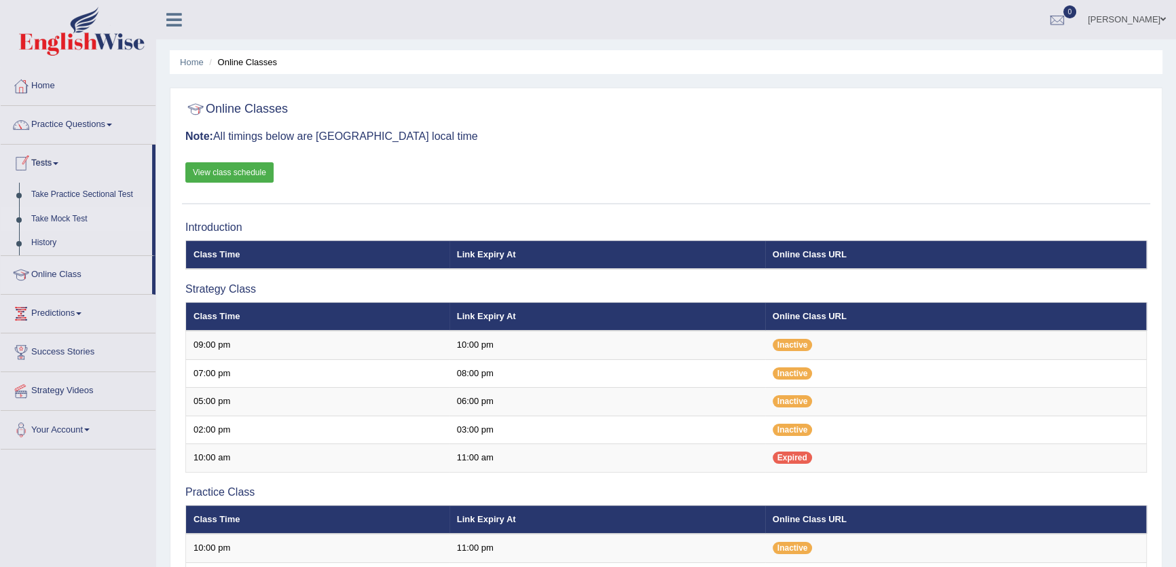
click at [58, 217] on link "Take Mock Test" at bounding box center [88, 219] width 127 height 24
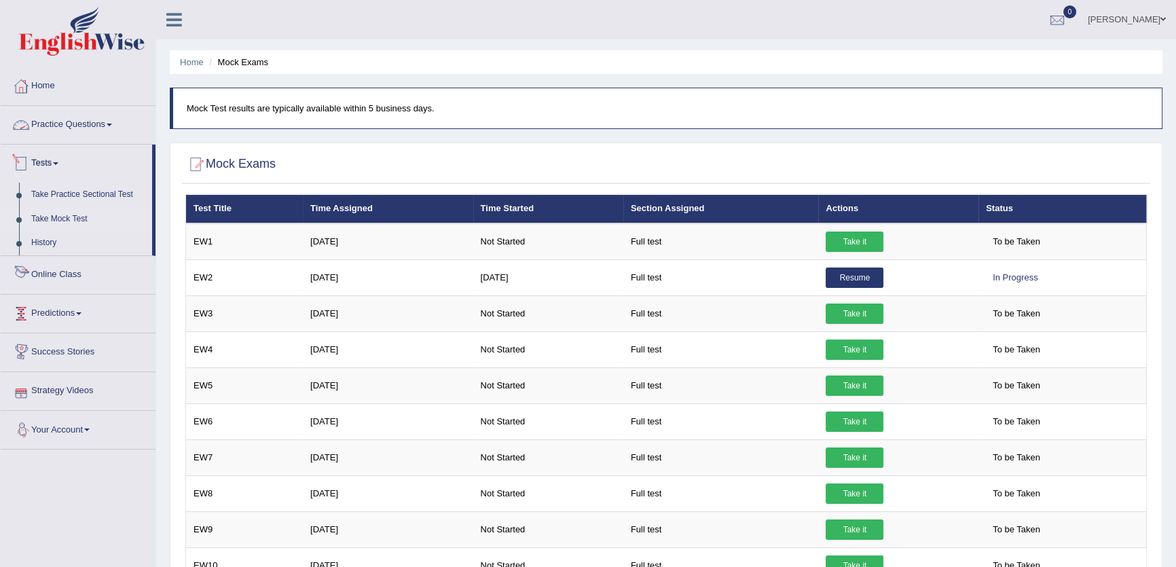
click at [100, 136] on link "Practice Questions" at bounding box center [78, 123] width 155 height 34
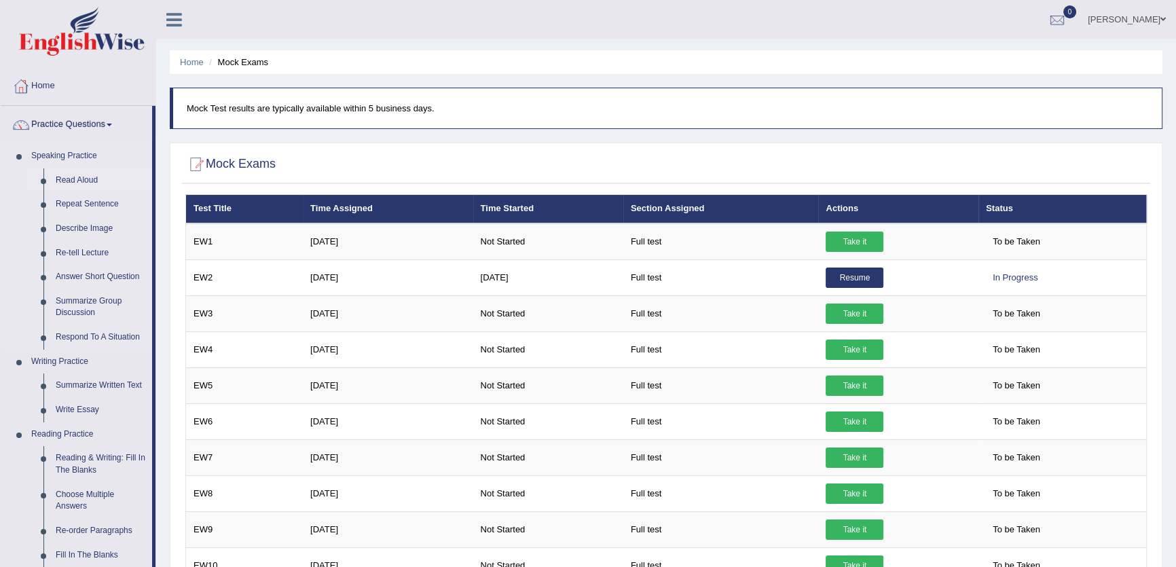
click at [74, 174] on link "Read Aloud" at bounding box center [101, 180] width 102 height 24
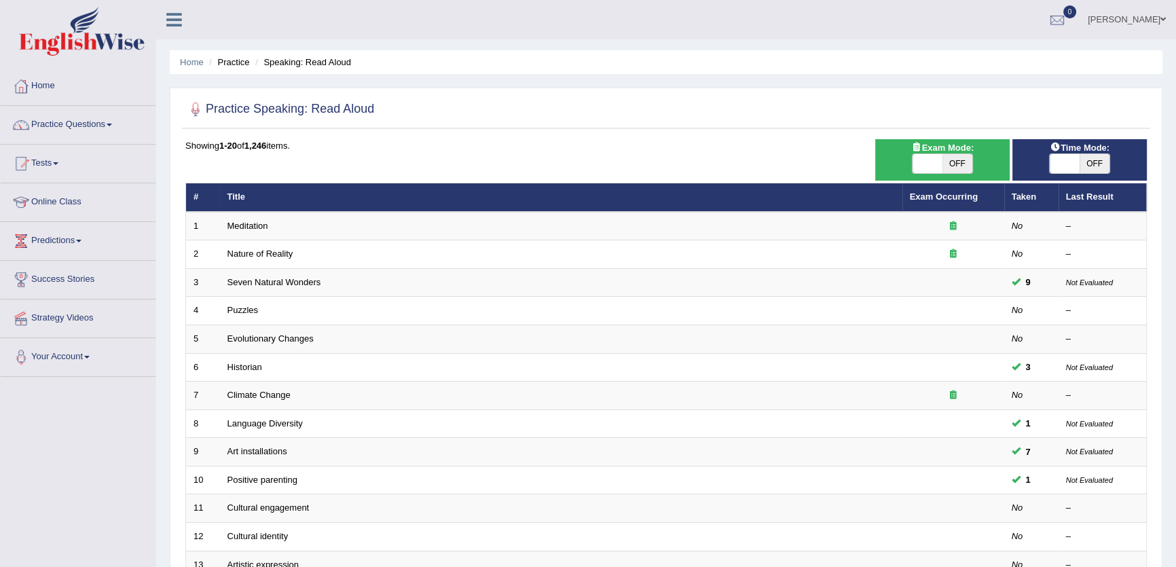
click at [1070, 149] on span "Time Mode:" at bounding box center [1079, 147] width 71 height 14
click at [1076, 170] on span at bounding box center [1064, 163] width 30 height 19
checkbox input "true"
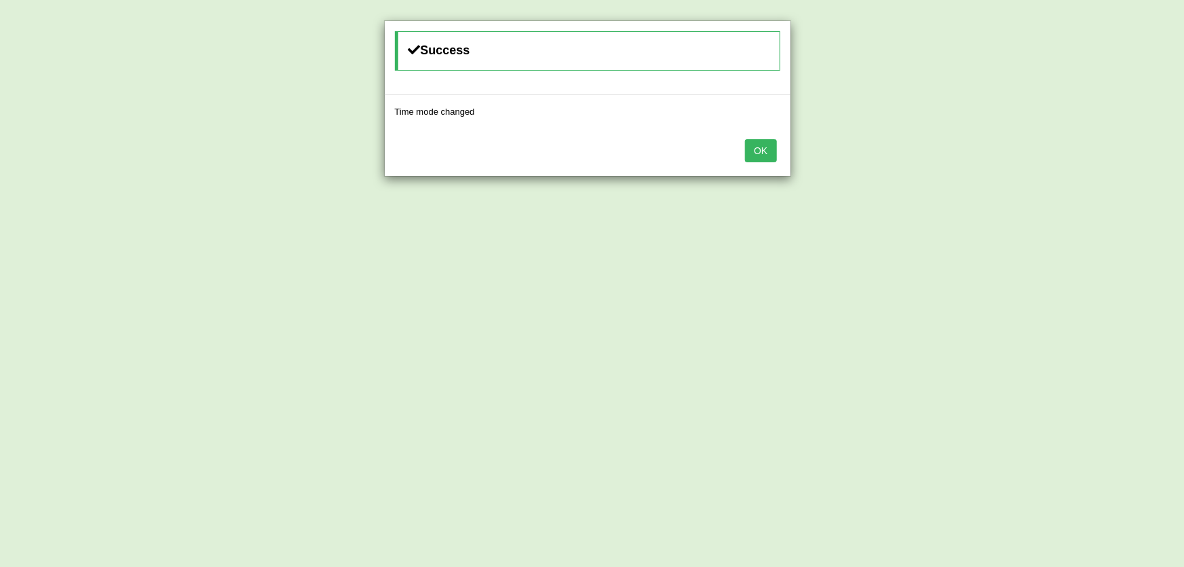
drag, startPoint x: 736, startPoint y: 149, endPoint x: 749, endPoint y: 149, distance: 12.2
click at [740, 149] on div "OK" at bounding box center [588, 152] width 406 height 48
click at [750, 149] on button "OK" at bounding box center [760, 150] width 31 height 23
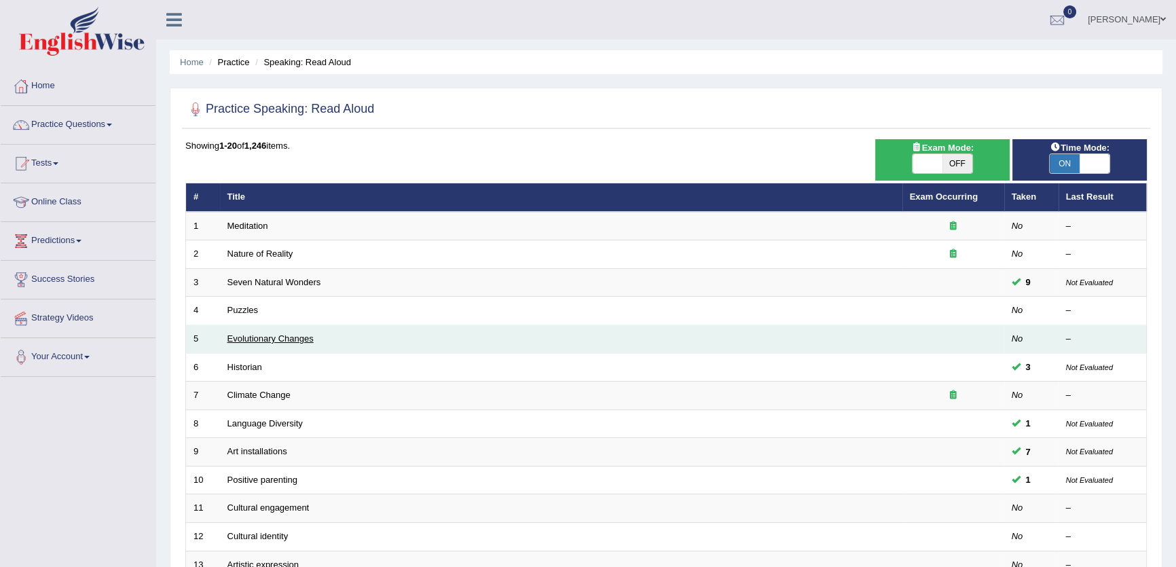
click at [300, 335] on link "Evolutionary Changes" at bounding box center [270, 338] width 86 height 10
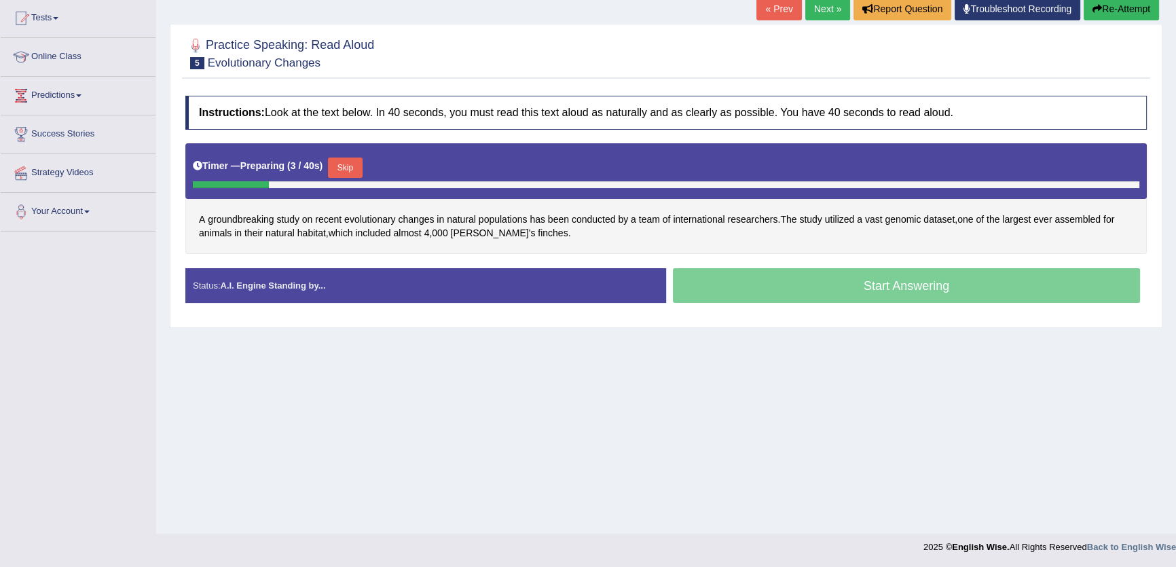
click at [344, 172] on button "Skip" at bounding box center [345, 167] width 34 height 20
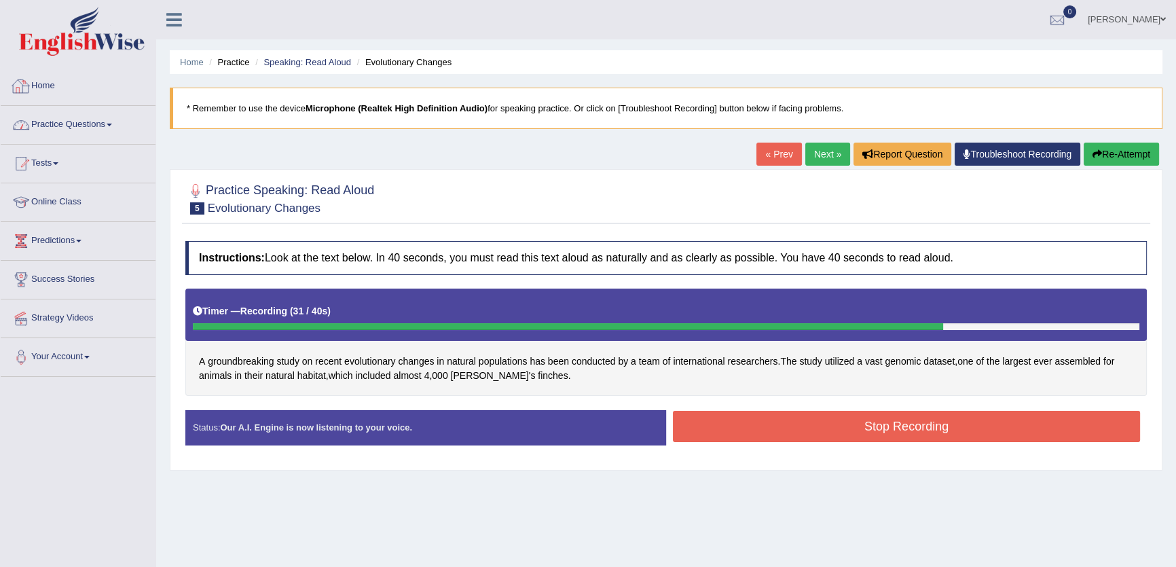
click at [116, 113] on link "Practice Questions" at bounding box center [78, 123] width 155 height 34
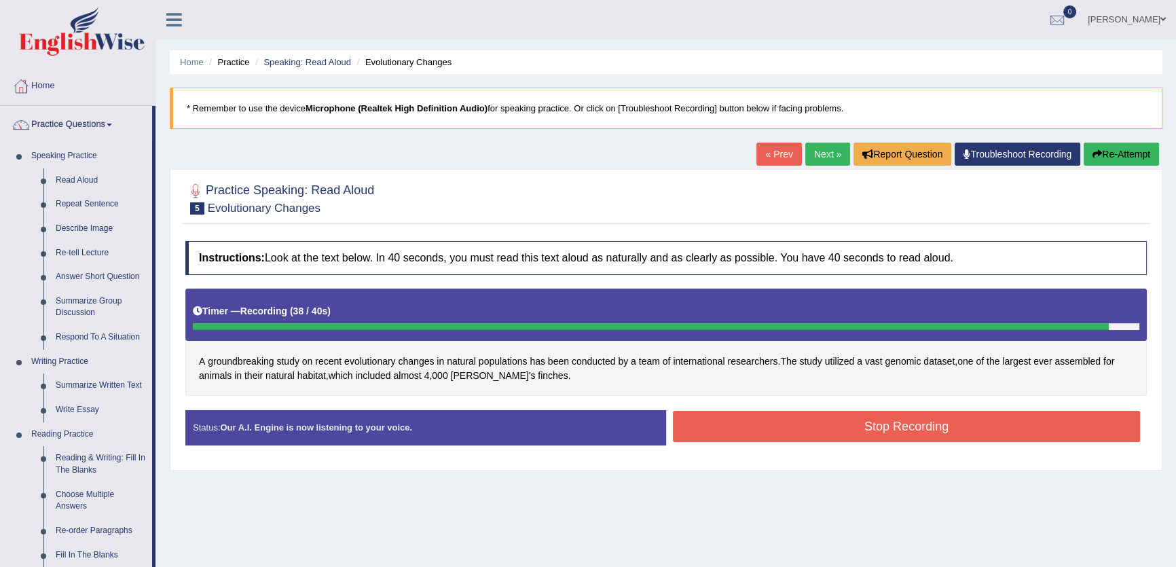
scroll to position [61, 0]
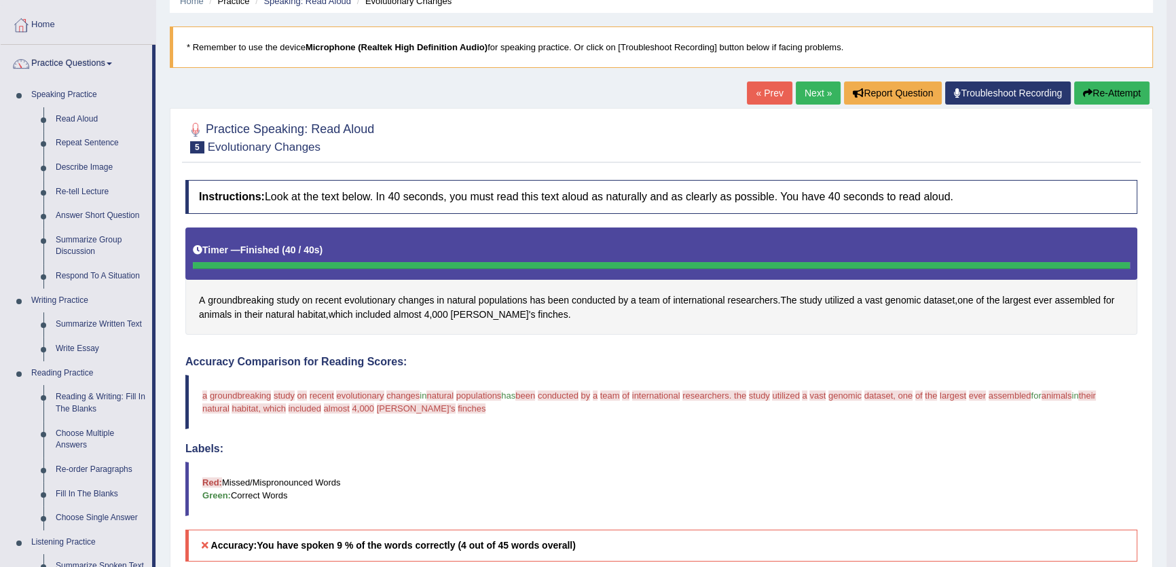
click at [104, 327] on link "Summarize Written Text" at bounding box center [101, 324] width 102 height 24
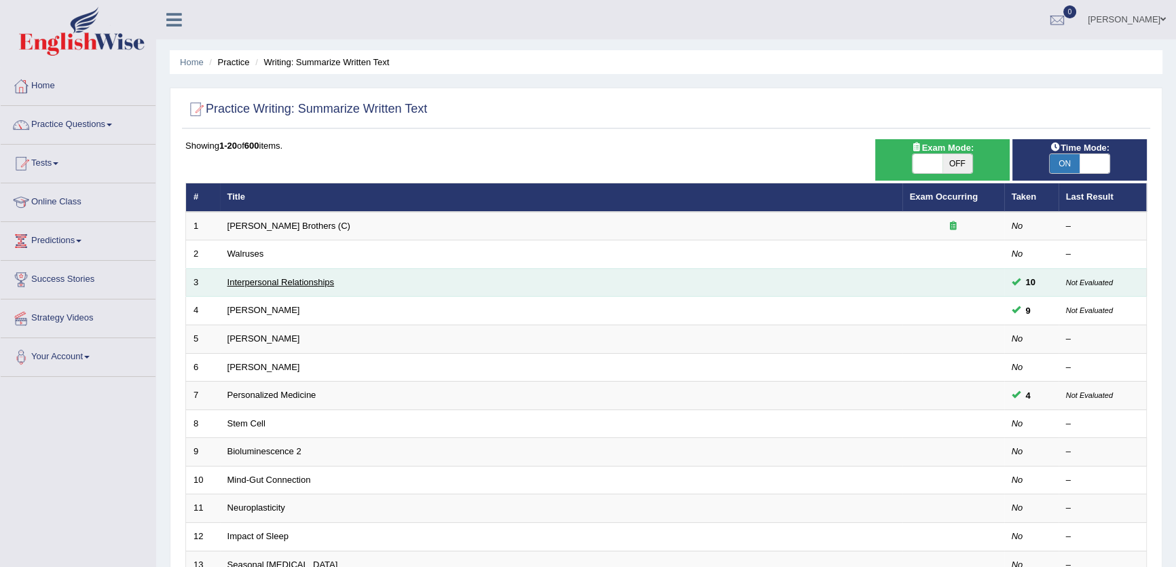
click at [291, 282] on link "Interpersonal Relationships" at bounding box center [280, 282] width 107 height 10
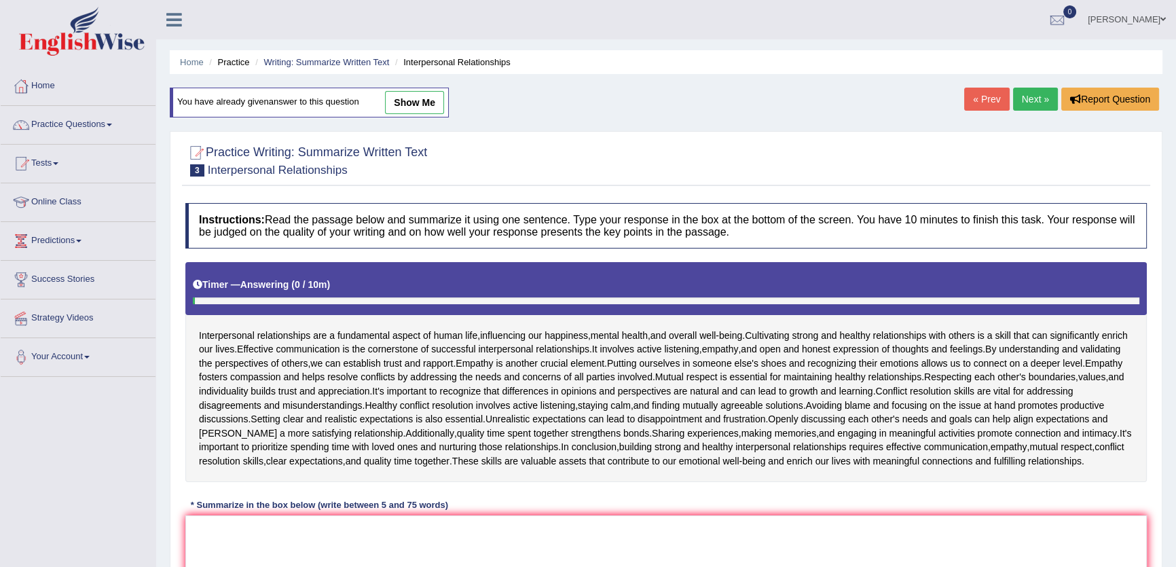
click at [428, 104] on link "show me" at bounding box center [414, 102] width 59 height 23
type textarea "The passage outlines interpersonal relationships as a skill that will enrich ou…"
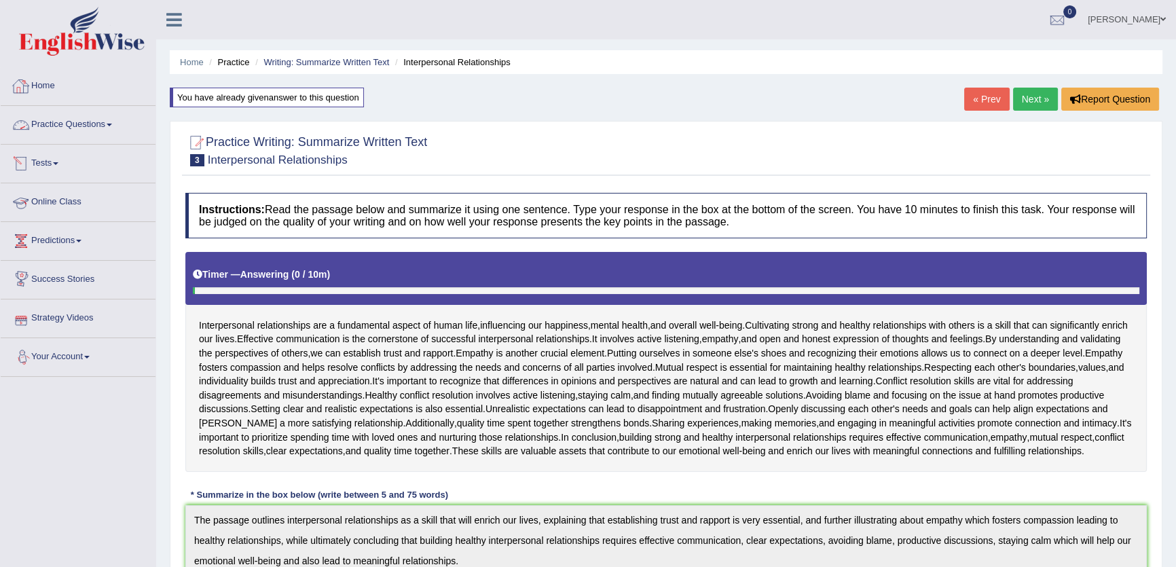
click at [38, 84] on link "Home" at bounding box center [78, 84] width 155 height 34
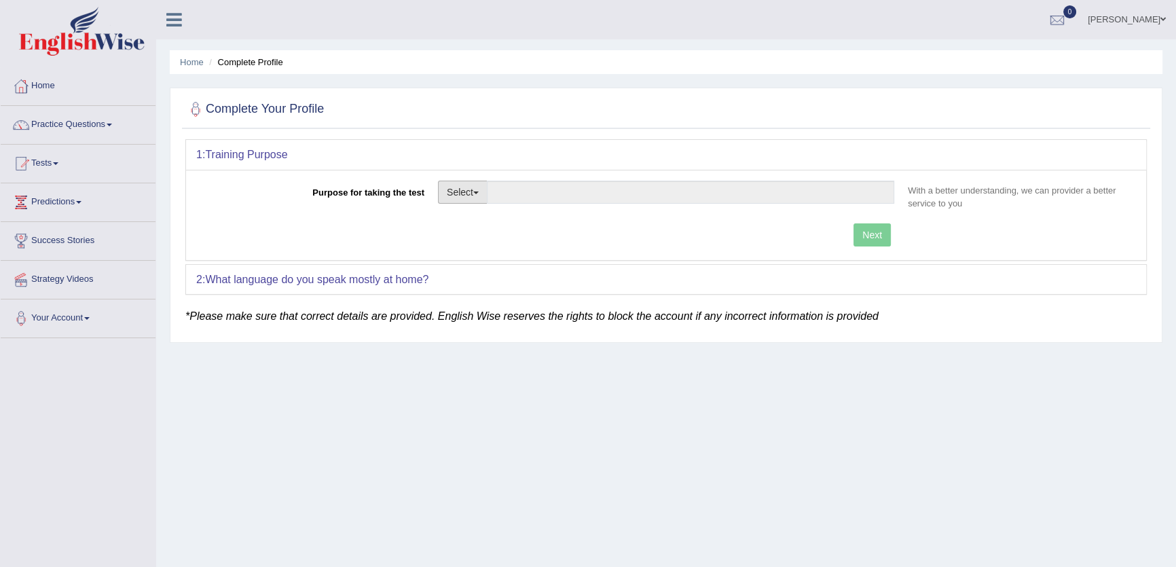
click at [460, 192] on button "Select" at bounding box center [463, 192] width 50 height 23
click at [489, 239] on link "Permanent Residency" at bounding box center [498, 239] width 121 height 18
type input "Permanent Residency"
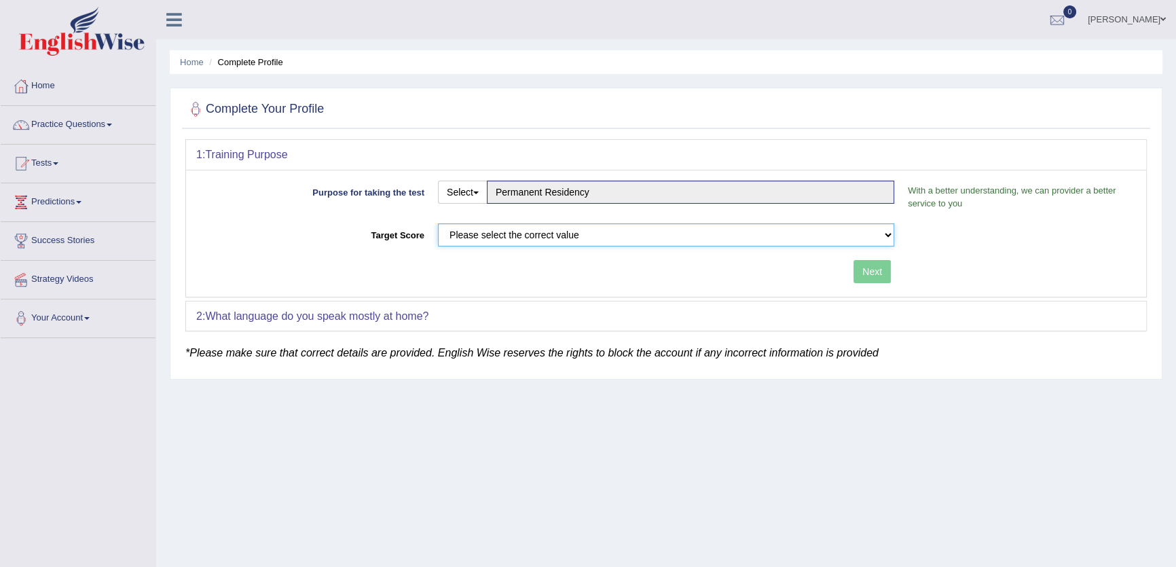
click at [498, 230] on select "Please select the correct value 50 (6 bands) 58 (6.5 bands) 65 (7 bands) 79 (8 …" at bounding box center [666, 234] width 456 height 23
select select "65"
click at [438, 223] on select "Please select the correct value 50 (6 bands) 58 (6.5 bands) 65 (7 bands) 79 (8 …" at bounding box center [666, 234] width 456 height 23
click at [865, 264] on button "Next" at bounding box center [871, 271] width 37 height 23
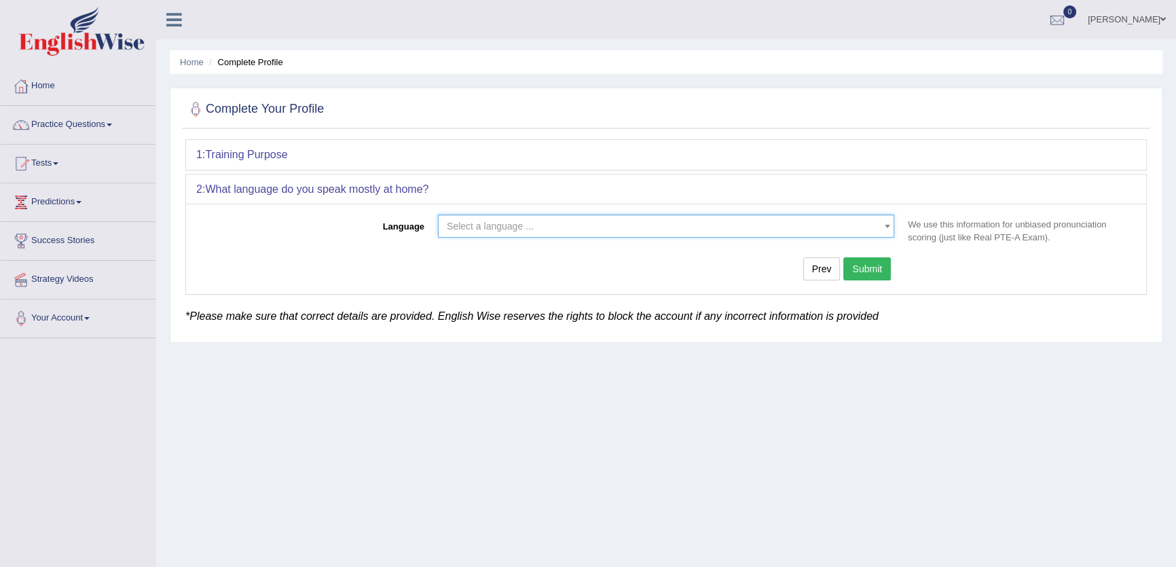
click at [495, 225] on span "Select a language ..." at bounding box center [490, 226] width 87 height 11
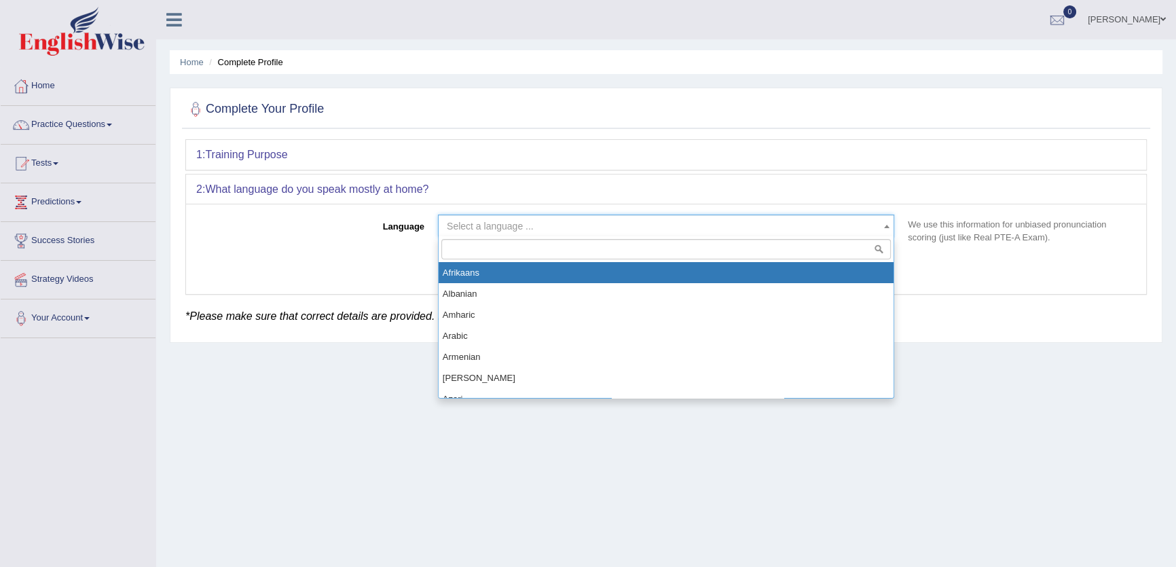
select select "Albanian"
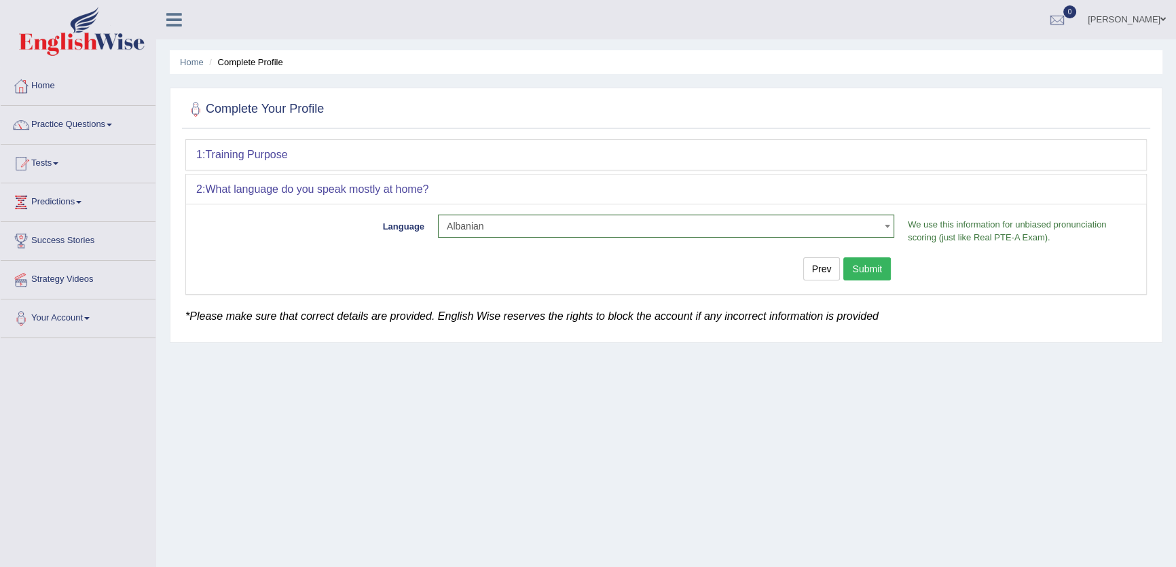
click at [863, 280] on div "Prev Submit" at bounding box center [548, 270] width 705 height 26
click at [865, 274] on button "Submit" at bounding box center [867, 268] width 48 height 23
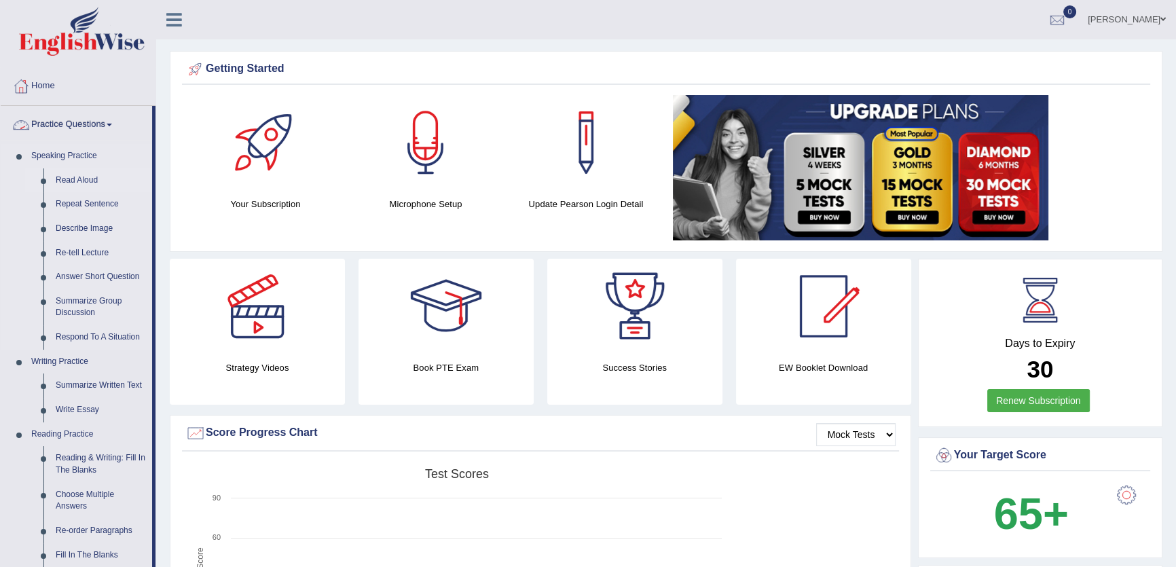
click at [84, 176] on link "Read Aloud" at bounding box center [101, 180] width 102 height 24
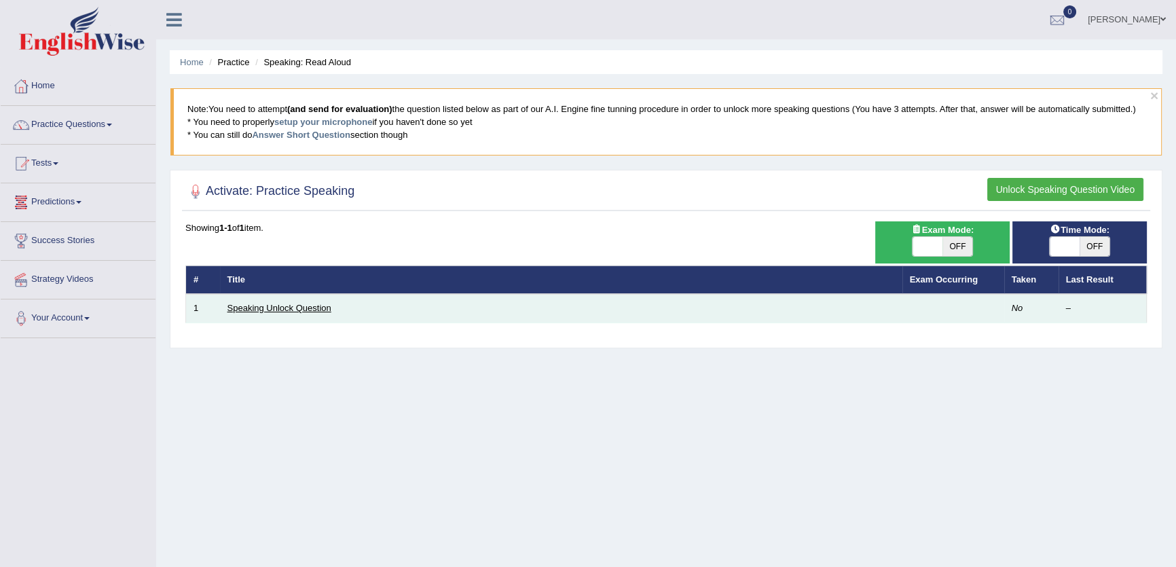
click at [276, 311] on link "Speaking Unlock Question" at bounding box center [279, 308] width 104 height 10
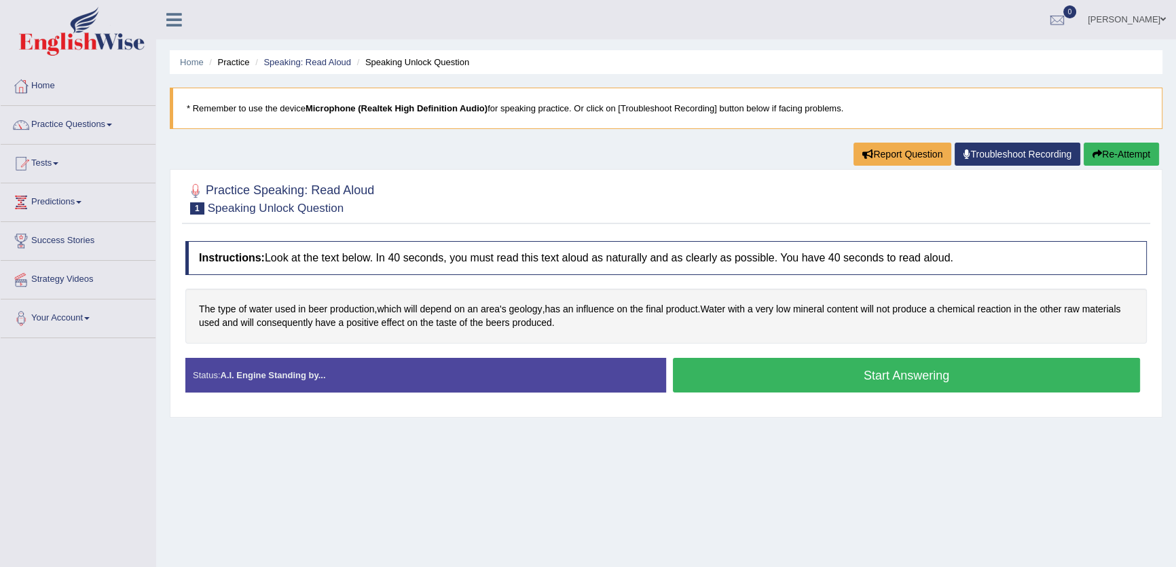
click at [342, 485] on div "Home Practice Speaking: Read Aloud Speaking Unlock Question * Remember to use t…" at bounding box center [665, 339] width 1019 height 679
click at [50, 89] on link "Home" at bounding box center [78, 84] width 155 height 34
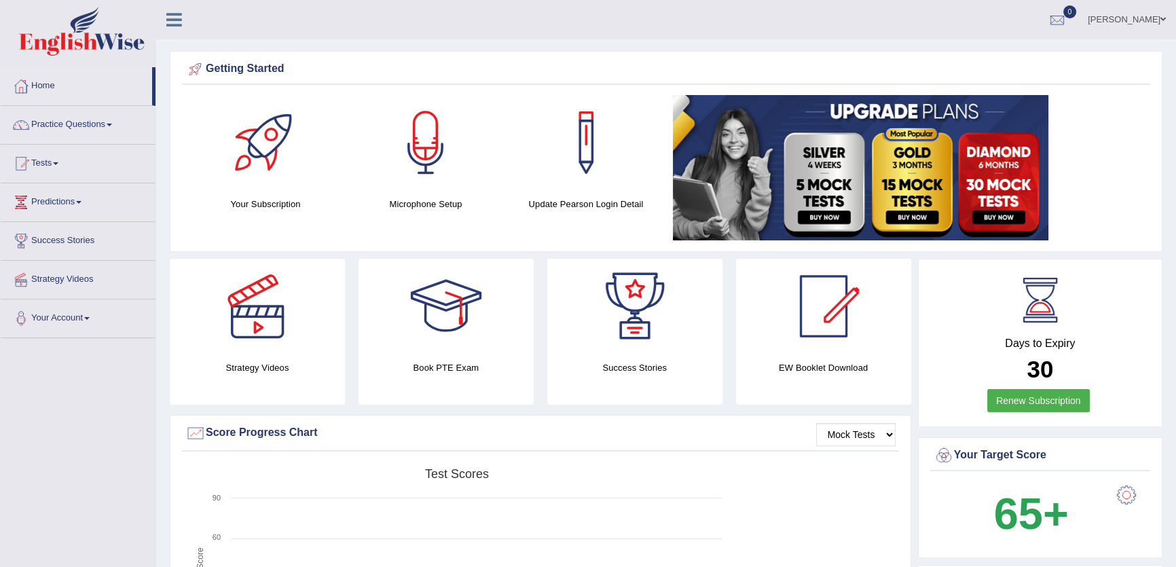
click at [54, 134] on link "Practice Questions" at bounding box center [78, 123] width 155 height 34
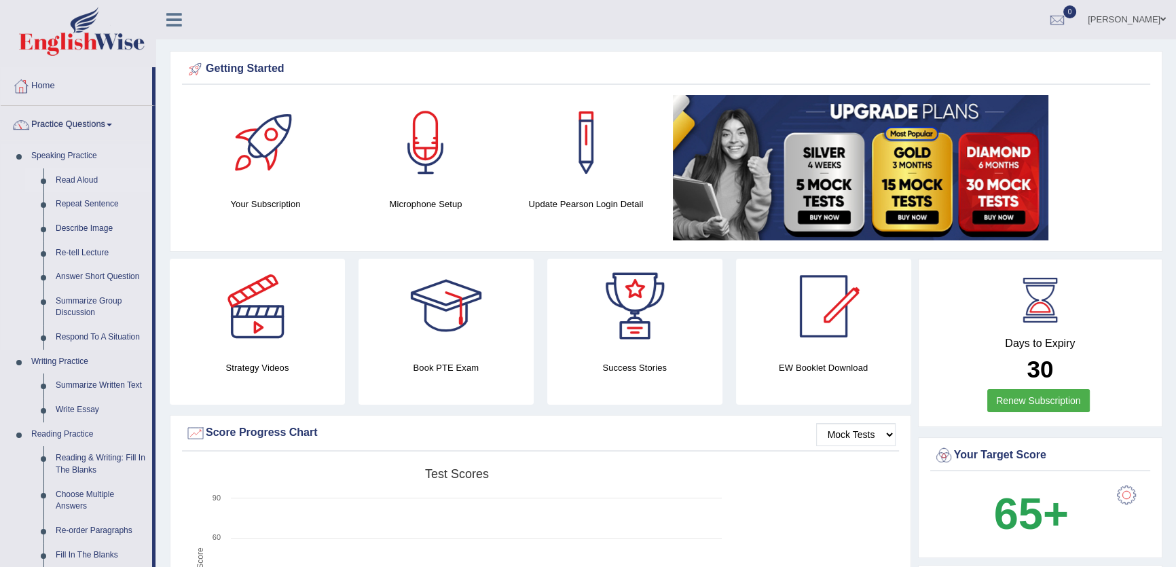
click at [88, 183] on link "Read Aloud" at bounding box center [101, 180] width 102 height 24
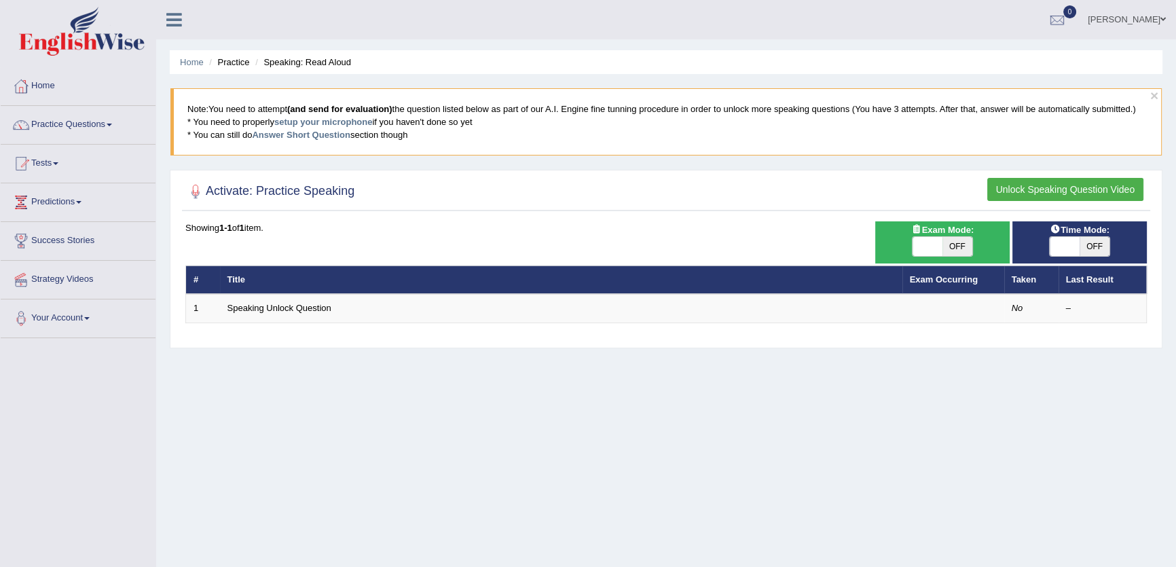
click at [320, 303] on link "Speaking Unlock Question" at bounding box center [279, 308] width 104 height 10
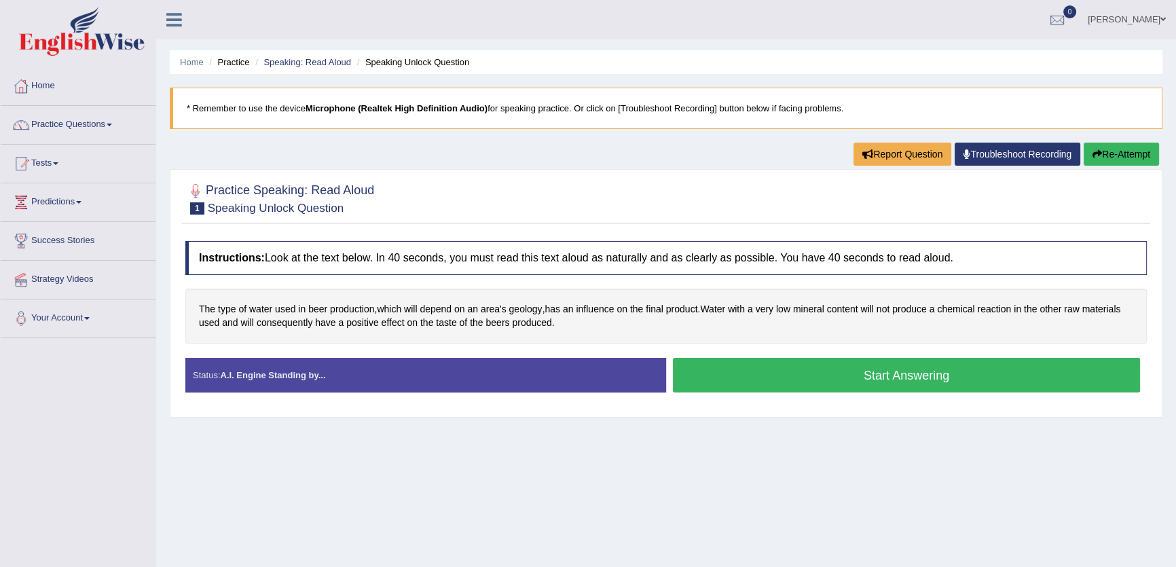
click at [782, 381] on button "Start Answering" at bounding box center [906, 375] width 467 height 35
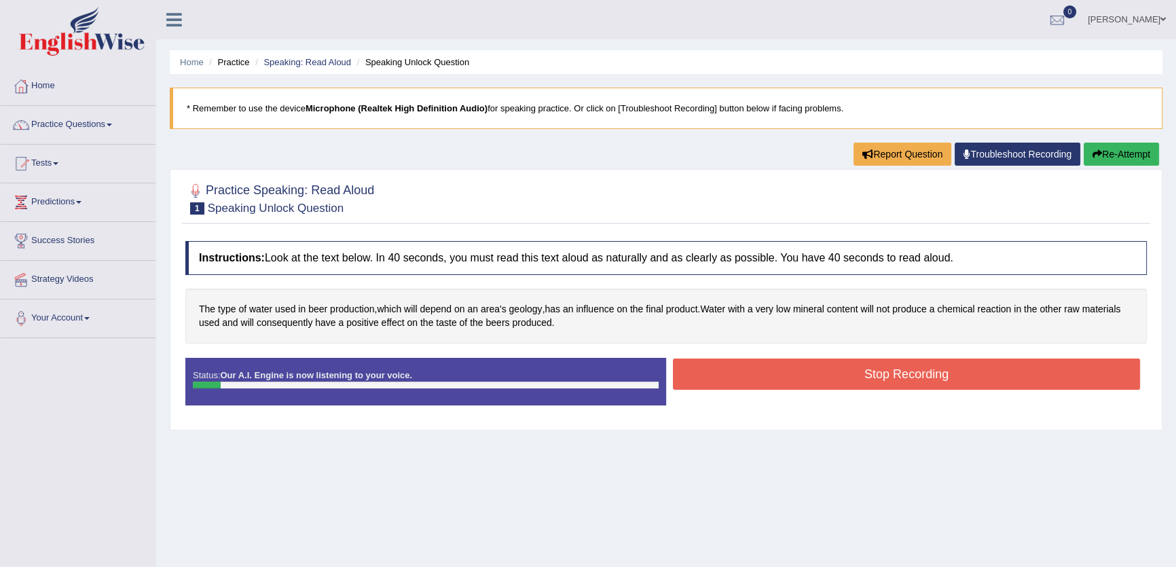
click at [782, 381] on button "Stop Recording" at bounding box center [906, 373] width 467 height 31
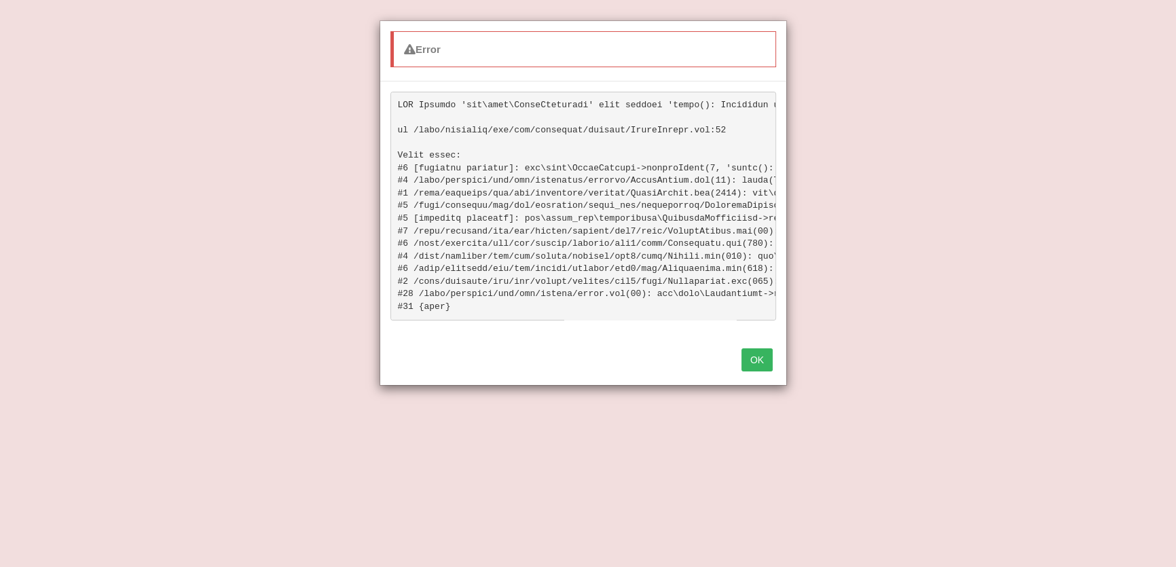
click at [755, 368] on button "OK" at bounding box center [756, 359] width 31 height 23
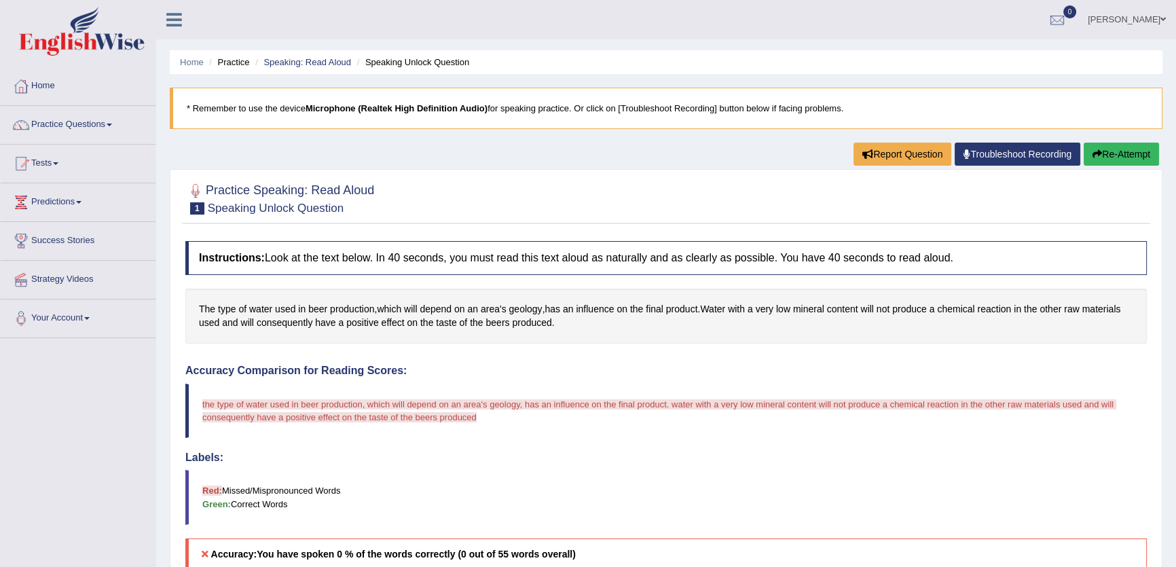
click at [1106, 158] on button "Re-Attempt" at bounding box center [1120, 154] width 75 height 23
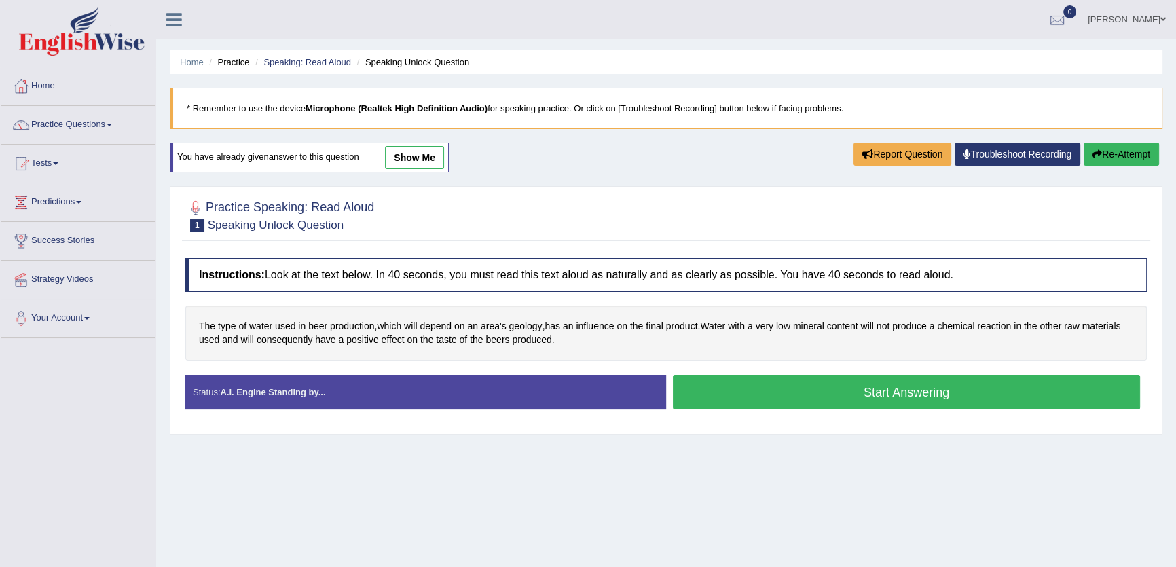
click at [842, 379] on button "Start Answering" at bounding box center [906, 392] width 467 height 35
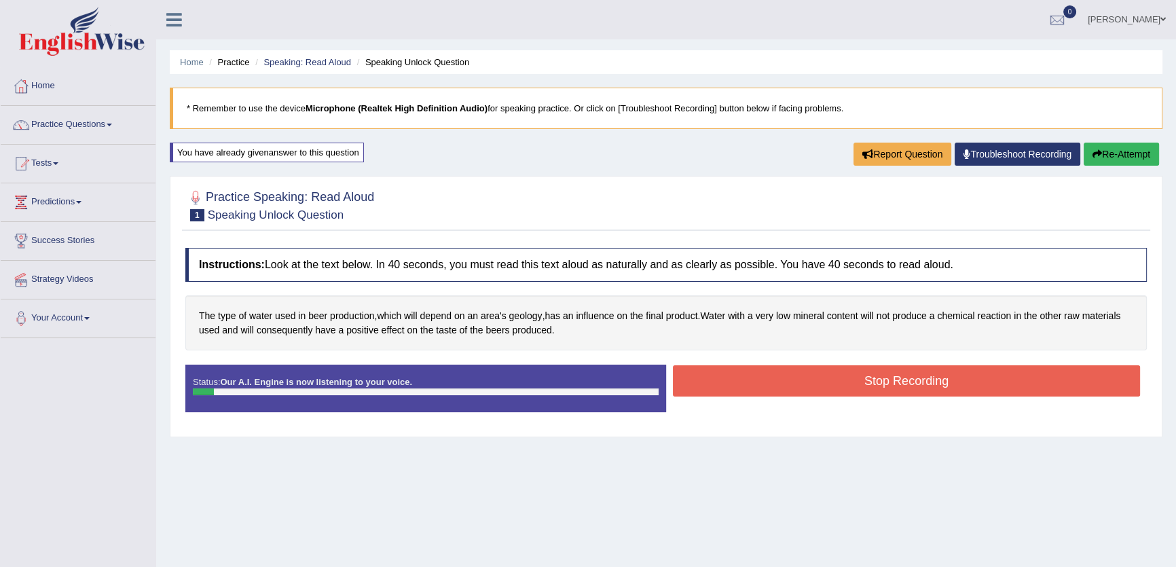
click at [842, 379] on button "Stop Recording" at bounding box center [906, 380] width 467 height 31
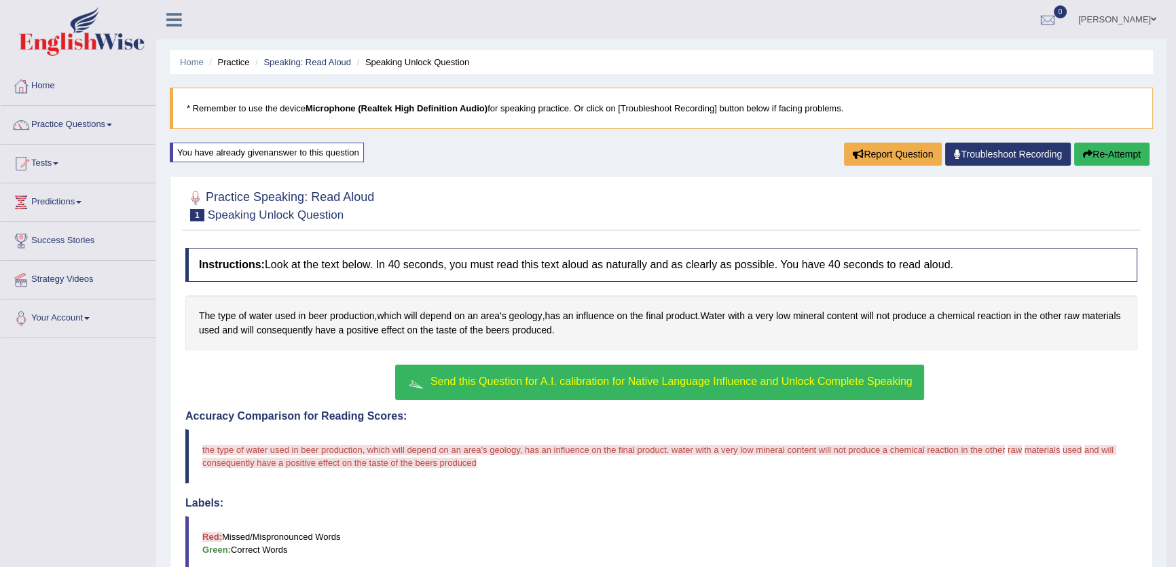
click at [713, 381] on span "Send this Question for A.I. calibration for Native Language Influence and Unloc…" at bounding box center [671, 381] width 482 height 12
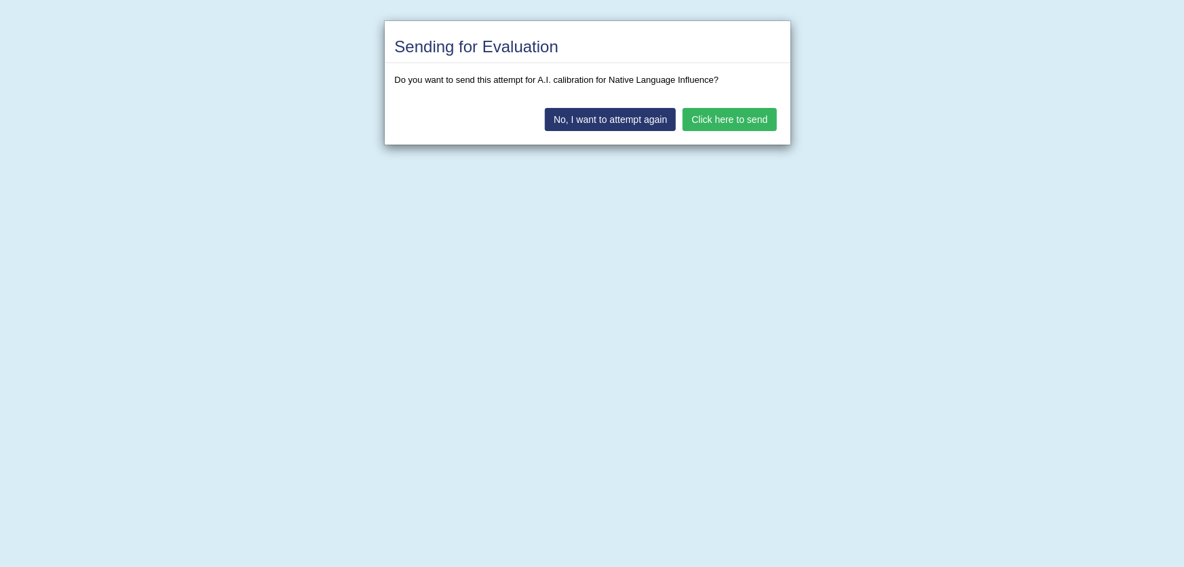
click at [772, 119] on button "Click here to send" at bounding box center [730, 119] width 94 height 23
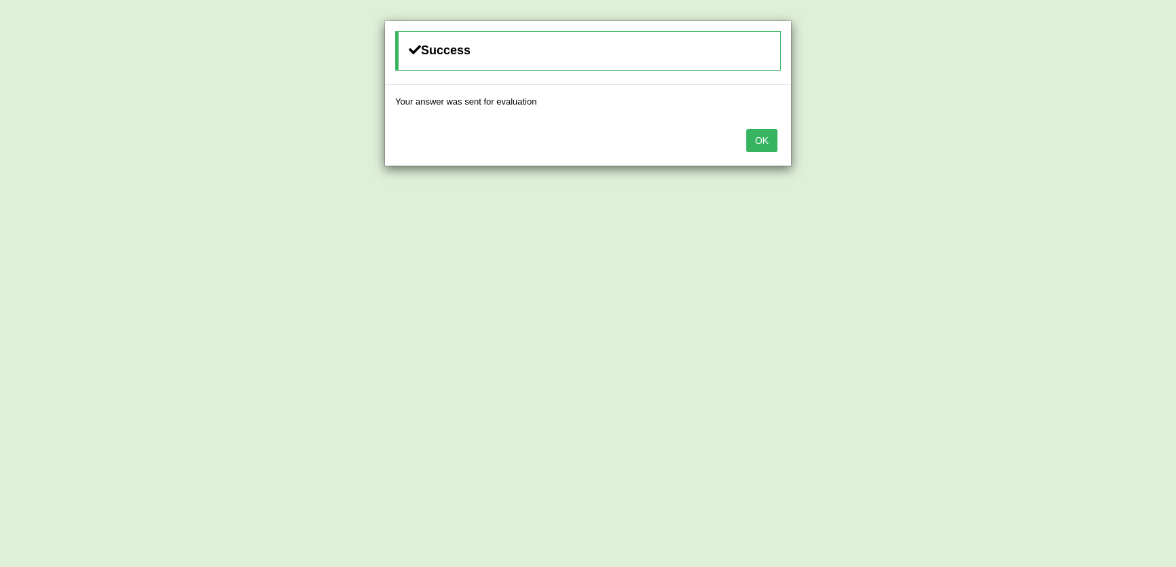
click at [770, 145] on button "OK" at bounding box center [761, 140] width 31 height 23
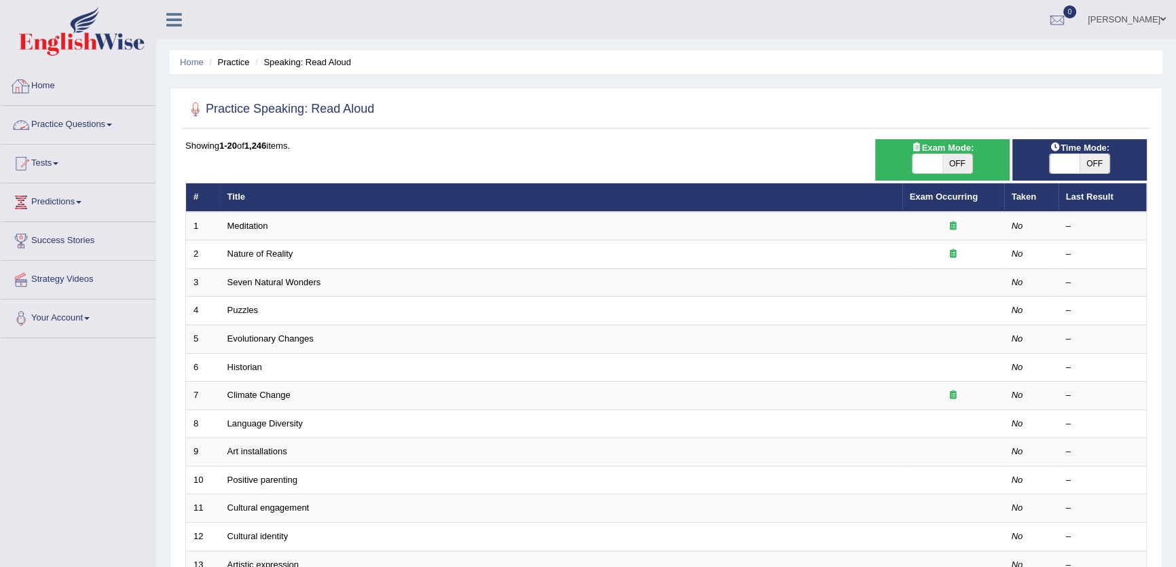
click at [54, 87] on link "Home" at bounding box center [78, 84] width 155 height 34
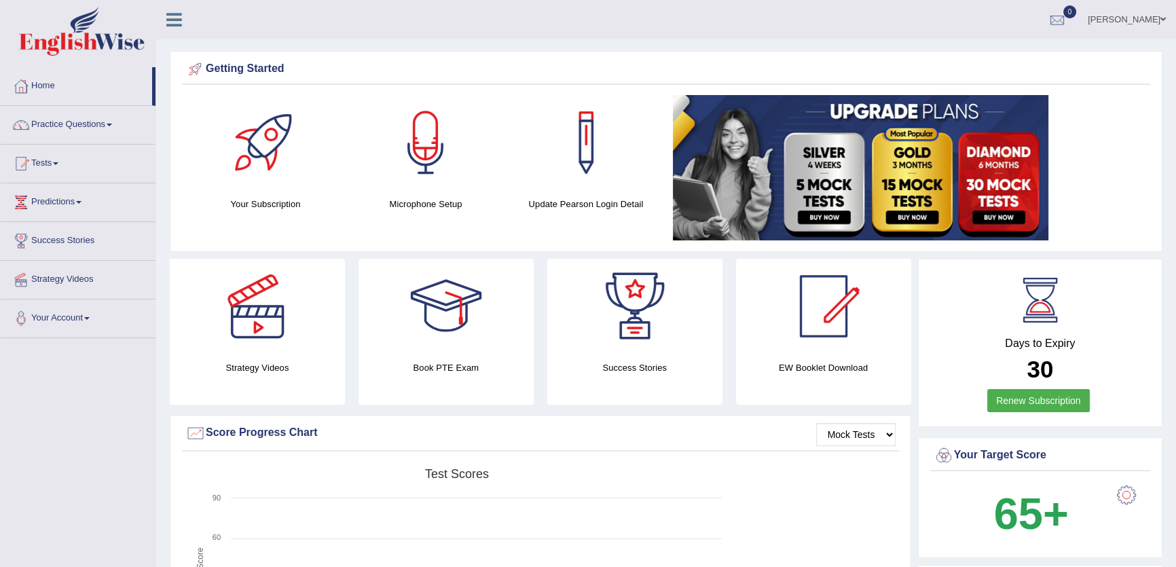
click at [1129, 2] on link "[PERSON_NAME]" at bounding box center [1126, 17] width 98 height 35
click at [54, 128] on link "Practice Questions" at bounding box center [78, 123] width 155 height 34
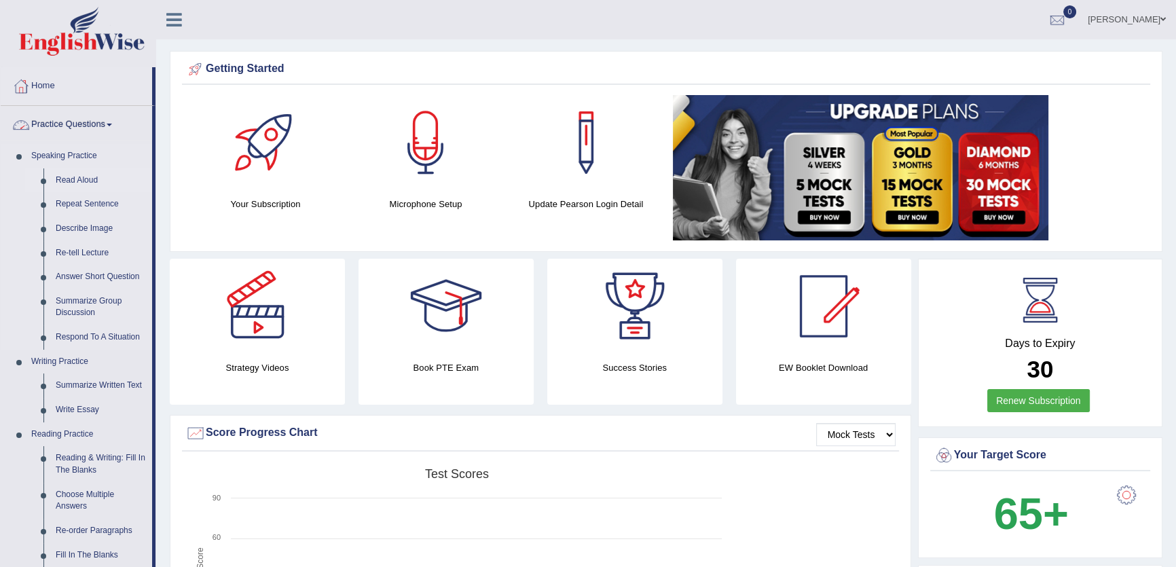
click at [81, 181] on link "Read Aloud" at bounding box center [101, 180] width 102 height 24
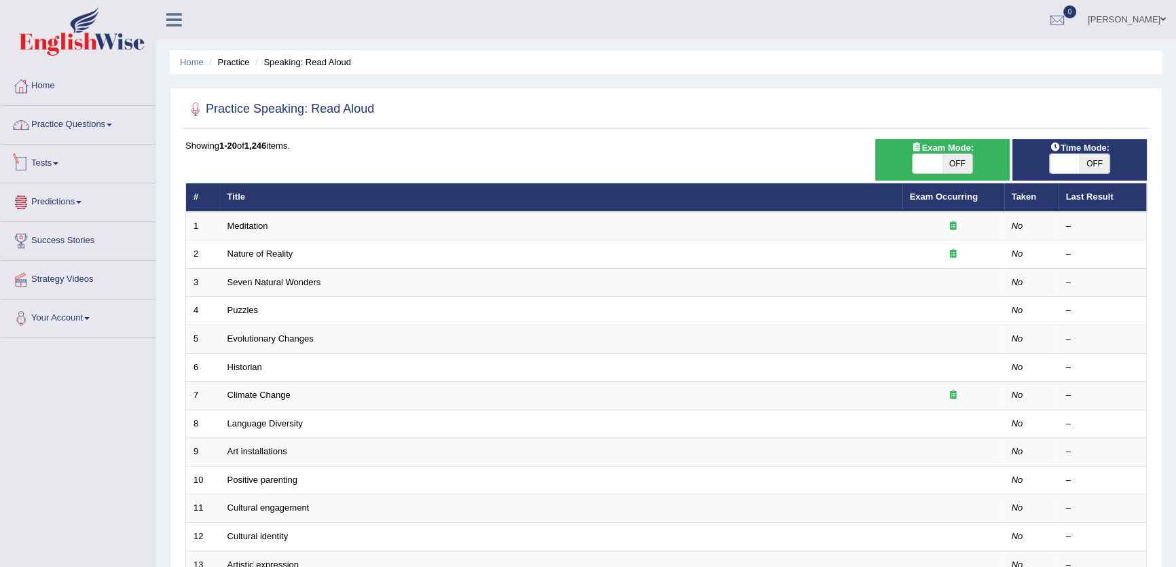
click at [67, 169] on link "Tests" at bounding box center [78, 162] width 155 height 34
click at [60, 221] on link "Take Mock Test" at bounding box center [88, 219] width 127 height 24
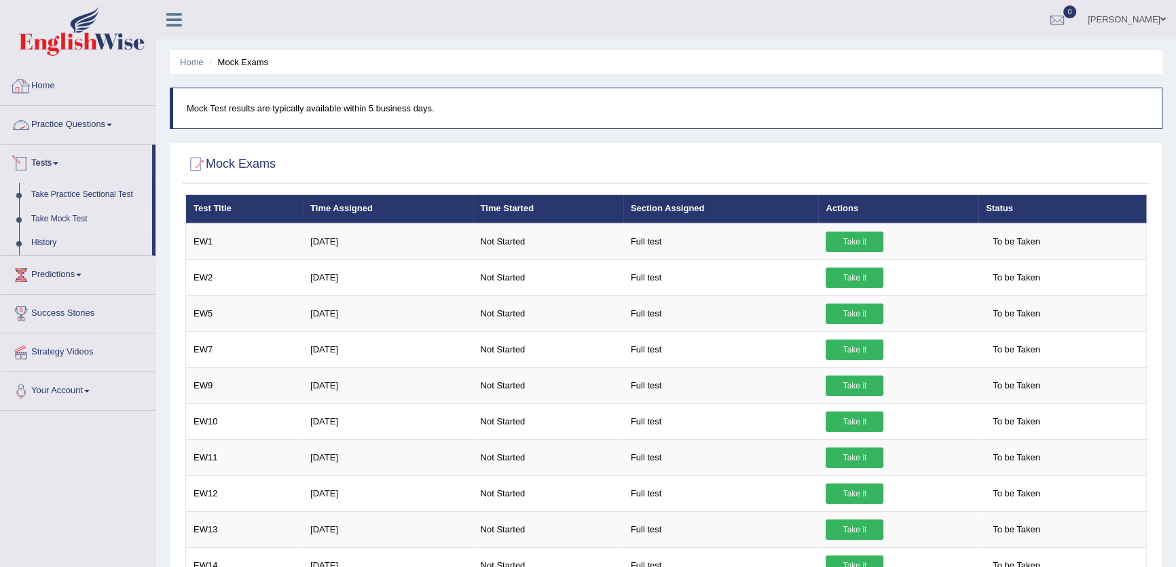
click at [40, 90] on link "Home" at bounding box center [78, 84] width 155 height 34
